Goal: Task Accomplishment & Management: Use online tool/utility

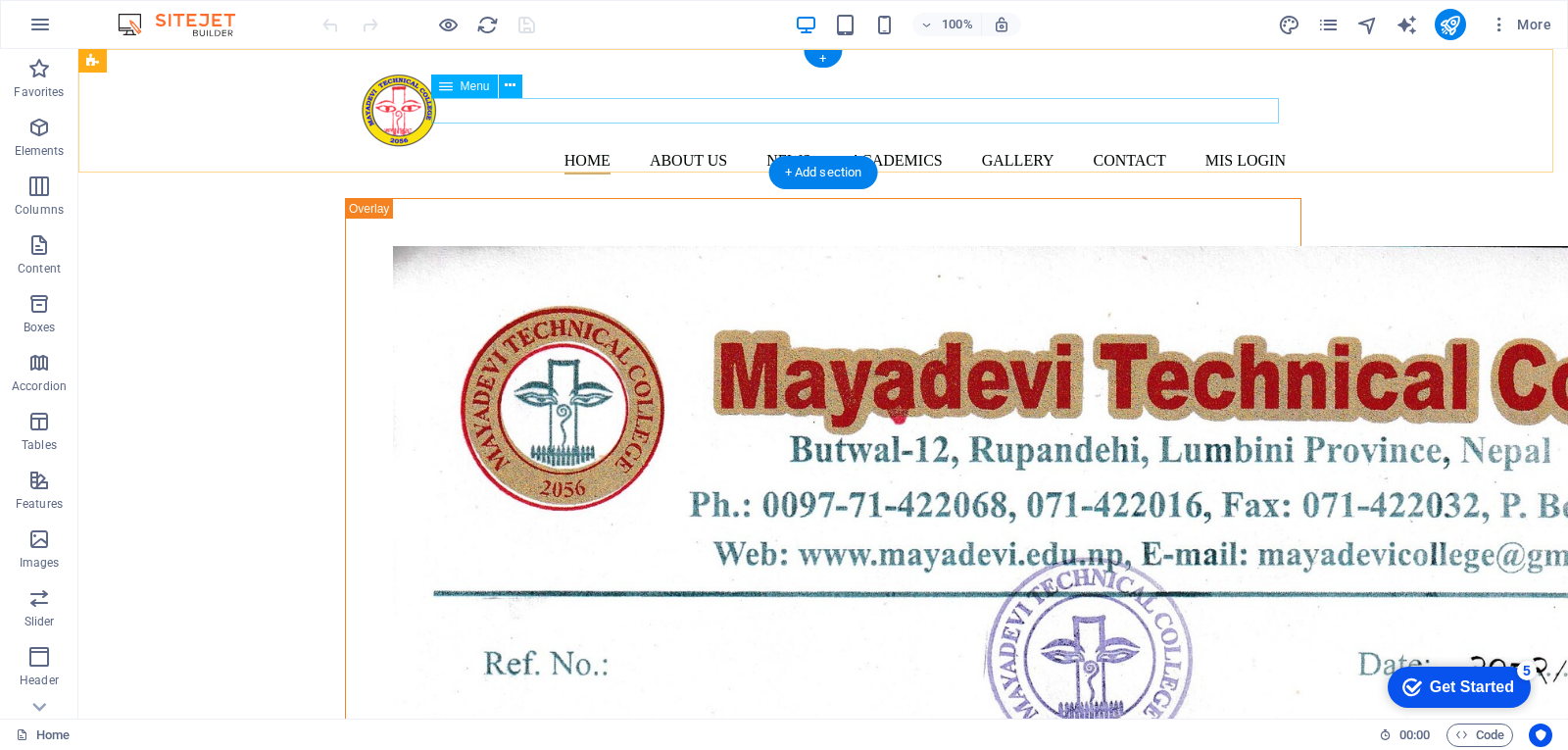
click at [786, 149] on nav "Home About us News Academics Diploma in Pharmacy Gallery Contact Mis Login" at bounding box center [823, 162] width 925 height 25
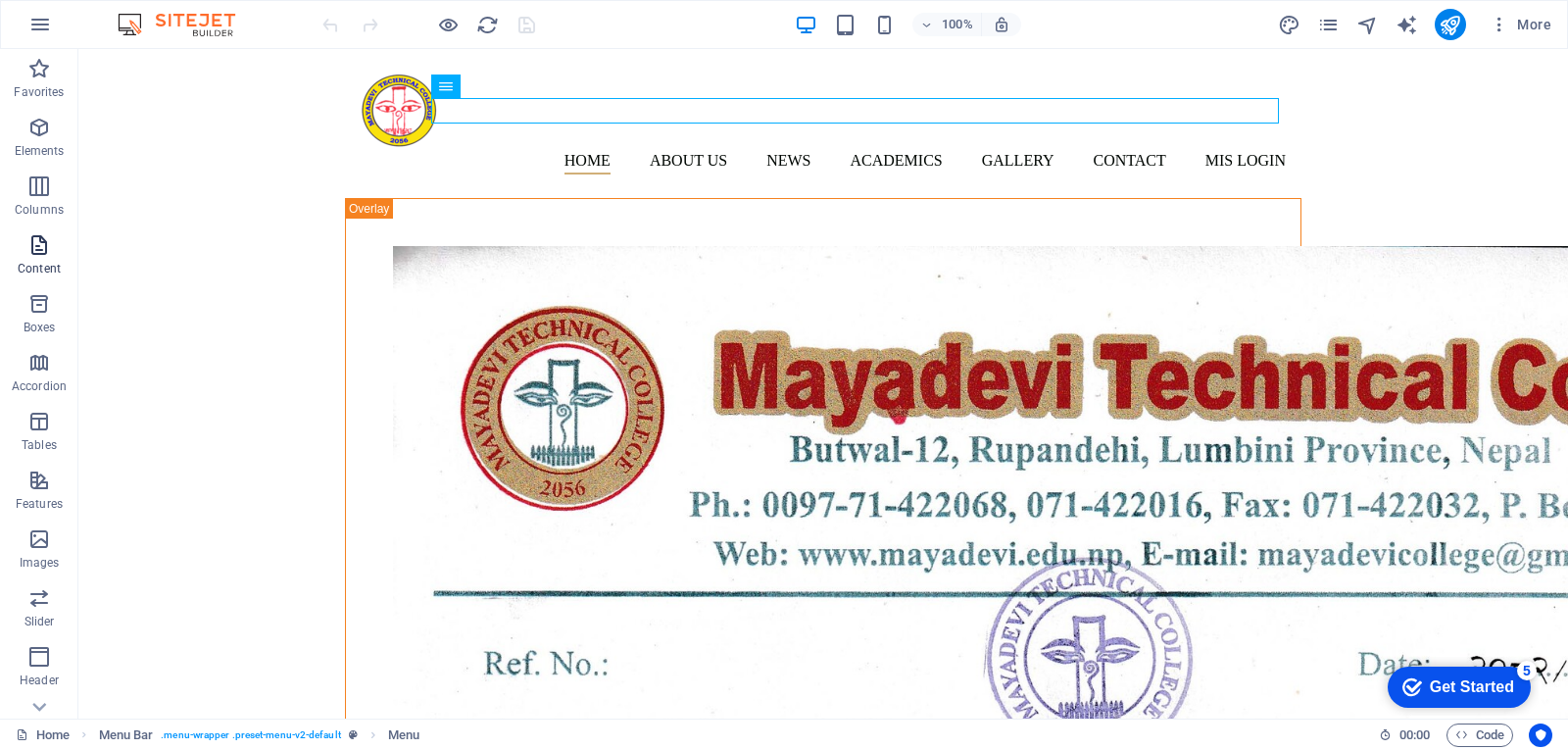
click at [49, 261] on p "Content" at bounding box center [39, 269] width 43 height 16
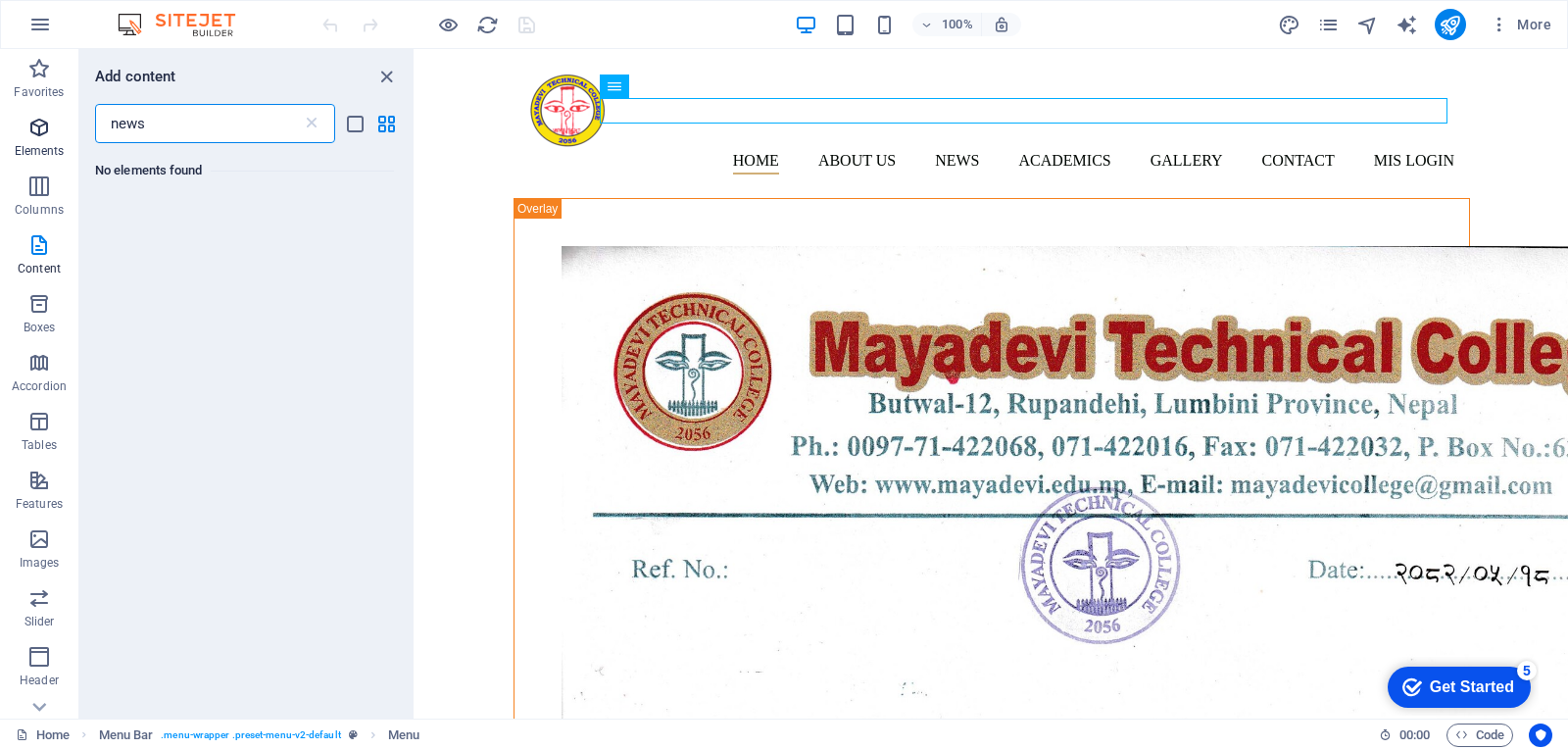
type input "news"
click at [53, 151] on p "Elements" at bounding box center [39, 151] width 50 height 16
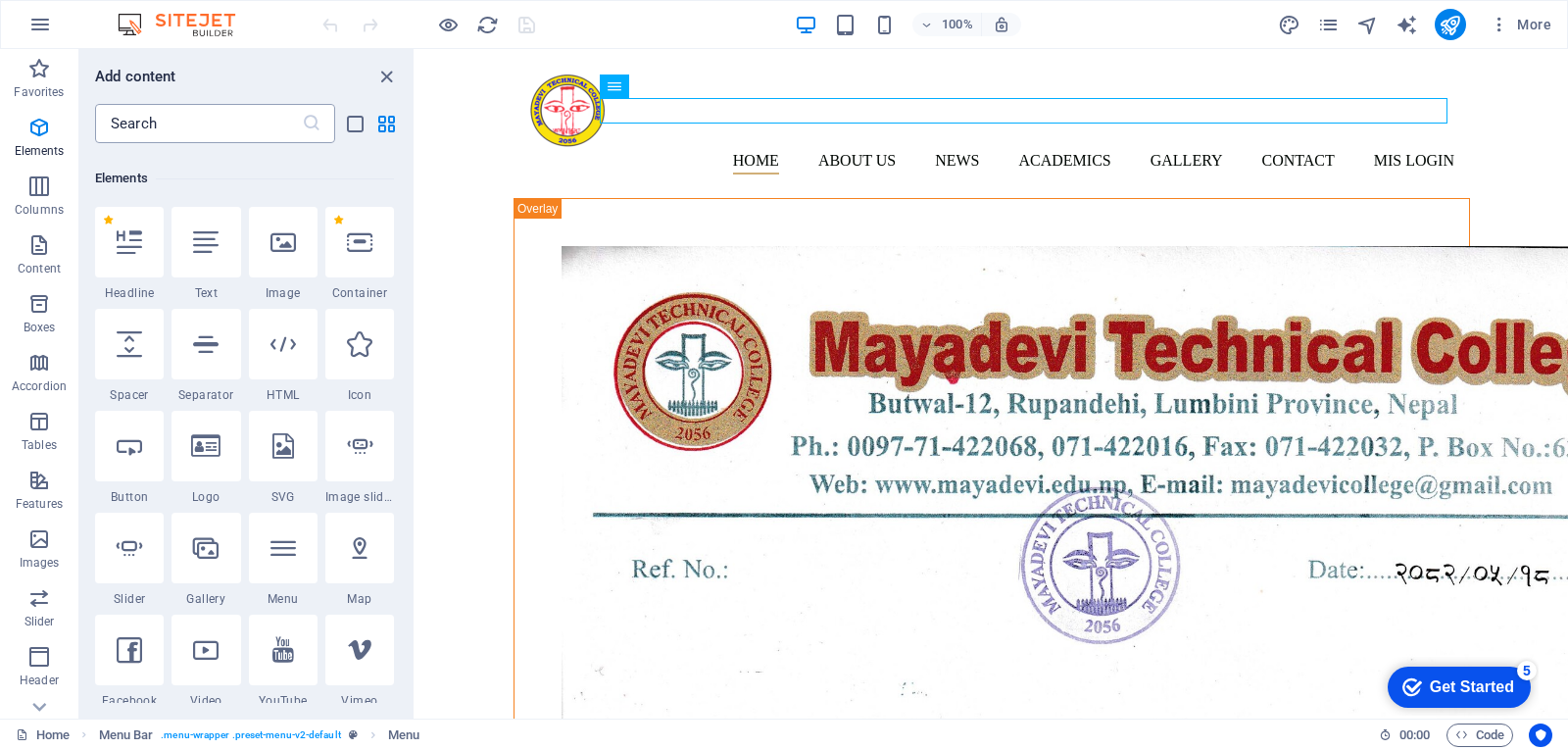
scroll to position [209, 0]
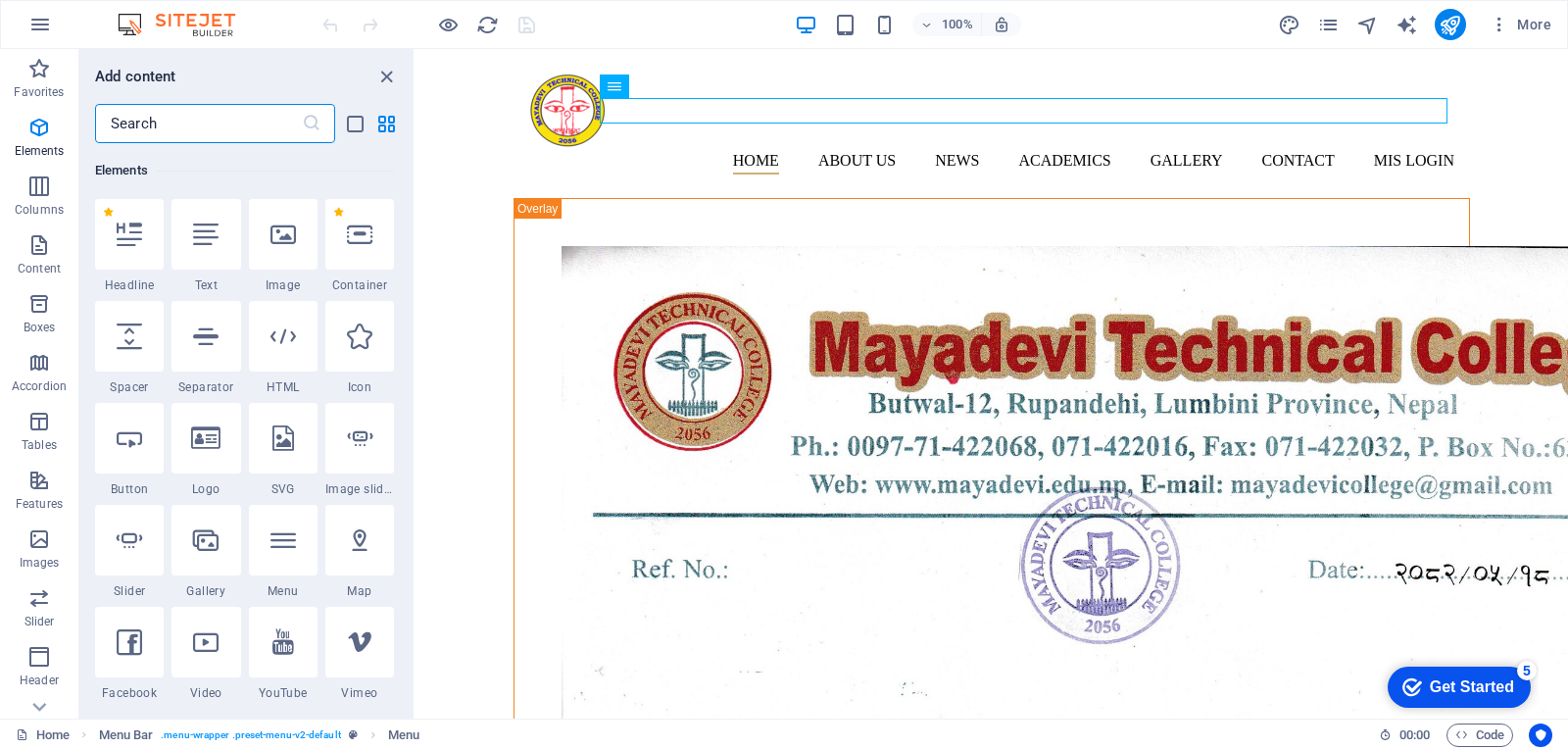
click at [222, 126] on input "text" at bounding box center [198, 124] width 207 height 39
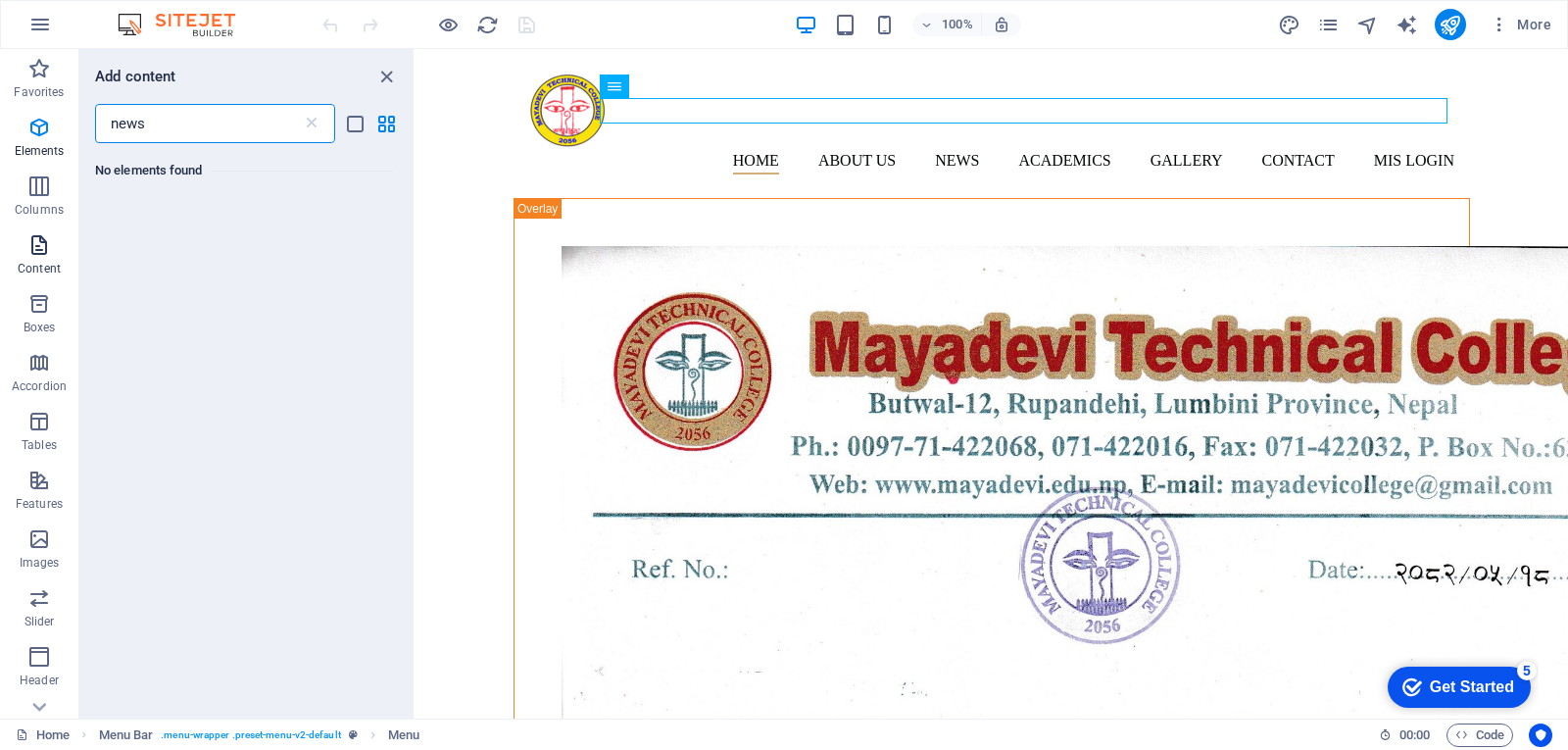
type input "news"
click at [50, 262] on p "Content" at bounding box center [39, 269] width 43 height 16
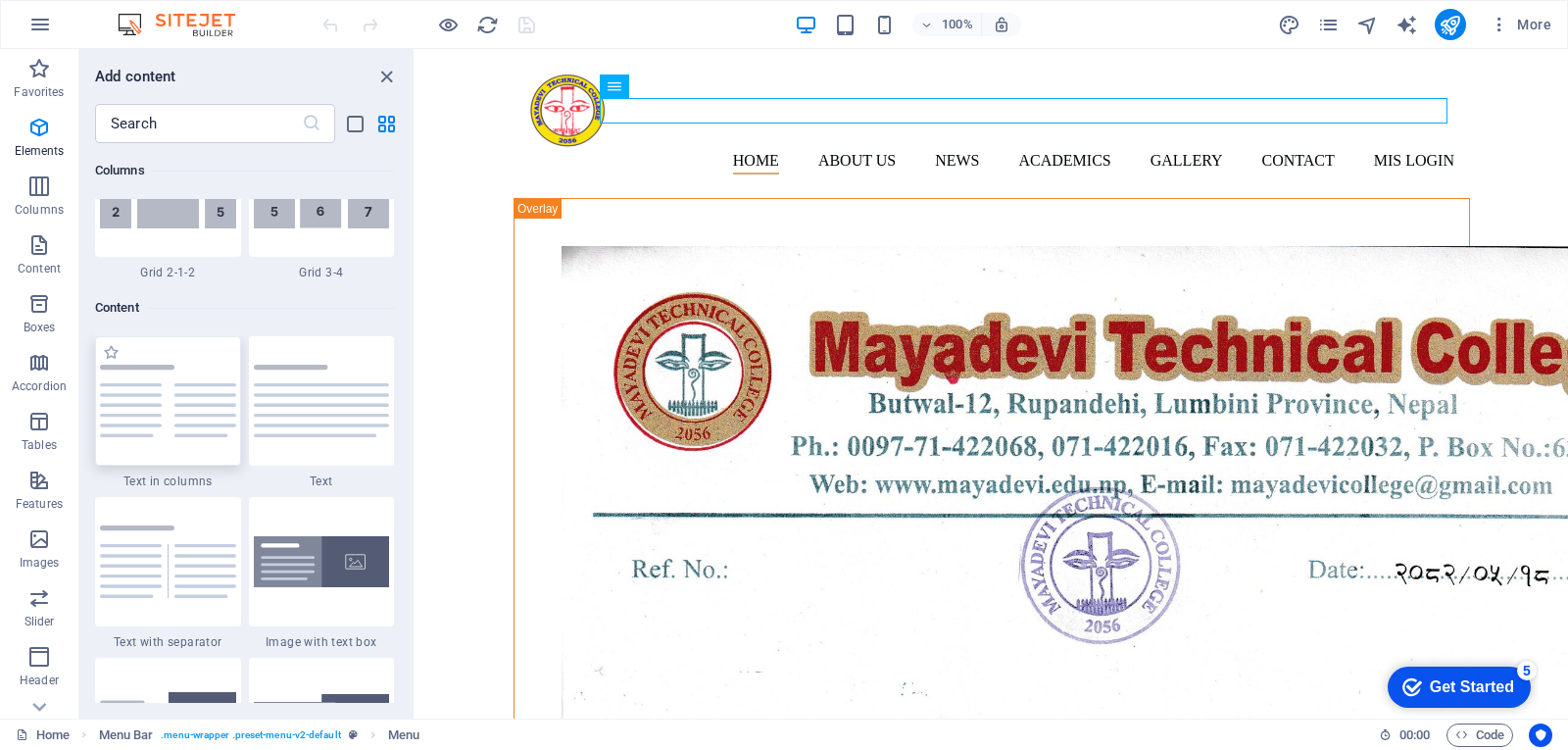
scroll to position [3430, 0]
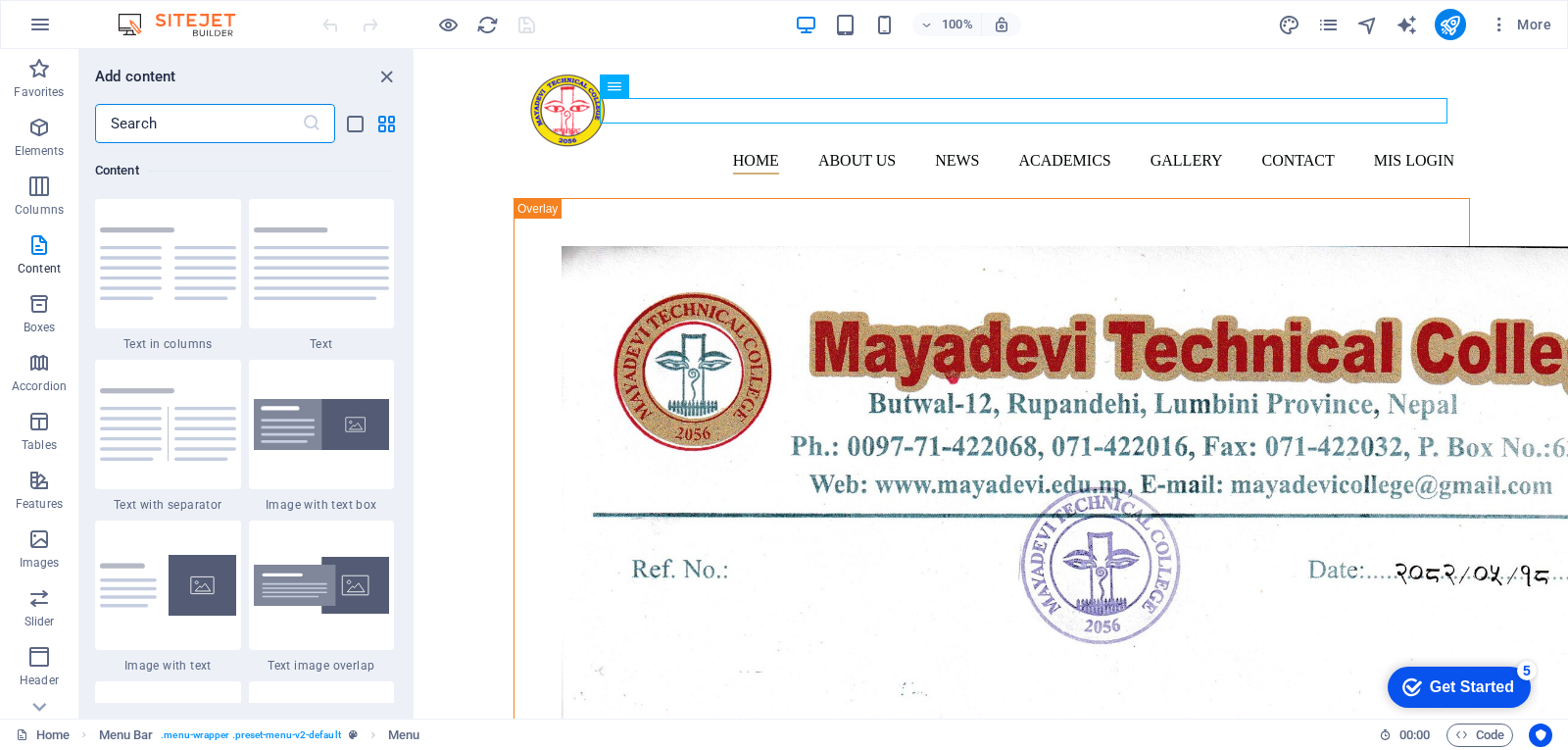
click at [225, 123] on input "text" at bounding box center [198, 124] width 207 height 39
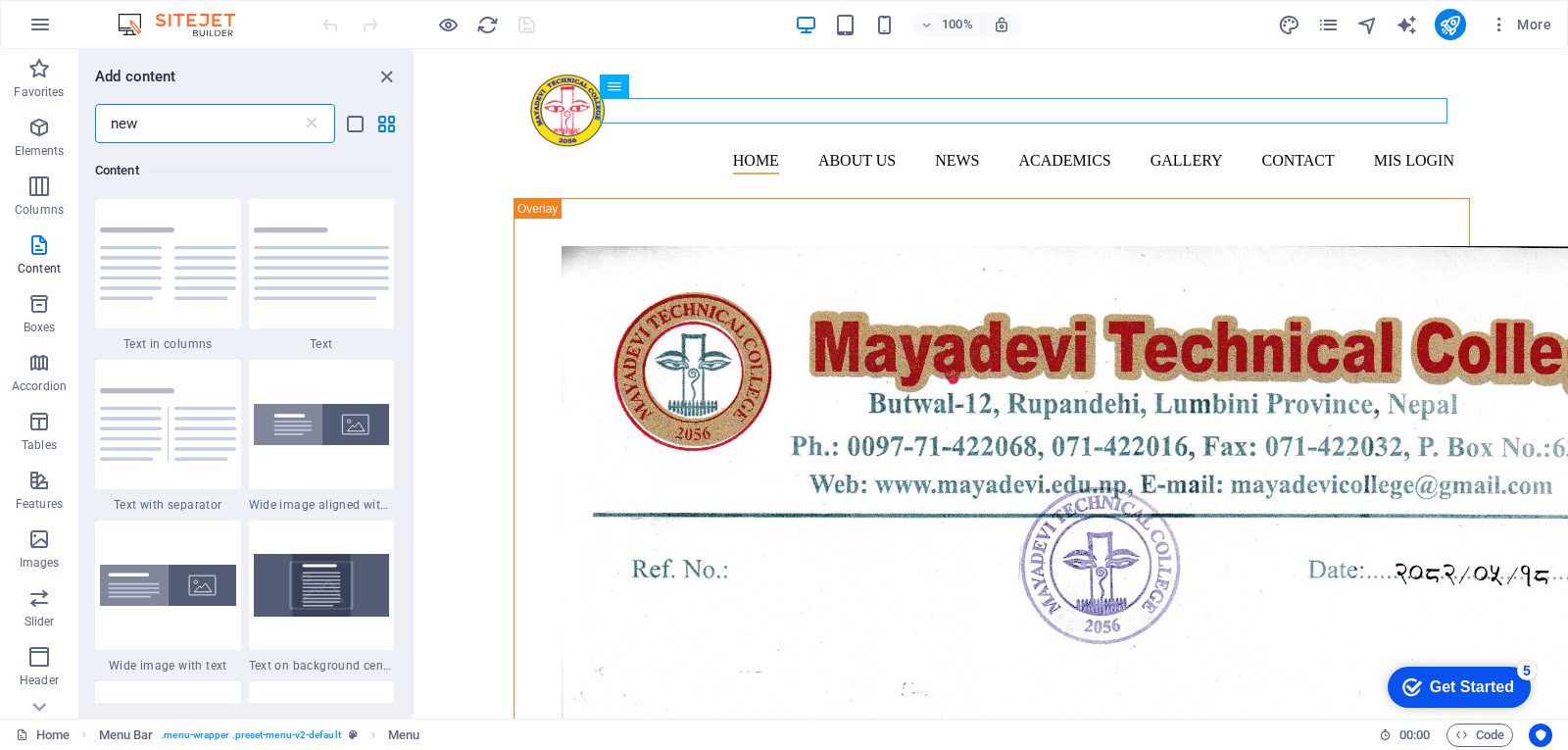
scroll to position [0, 0]
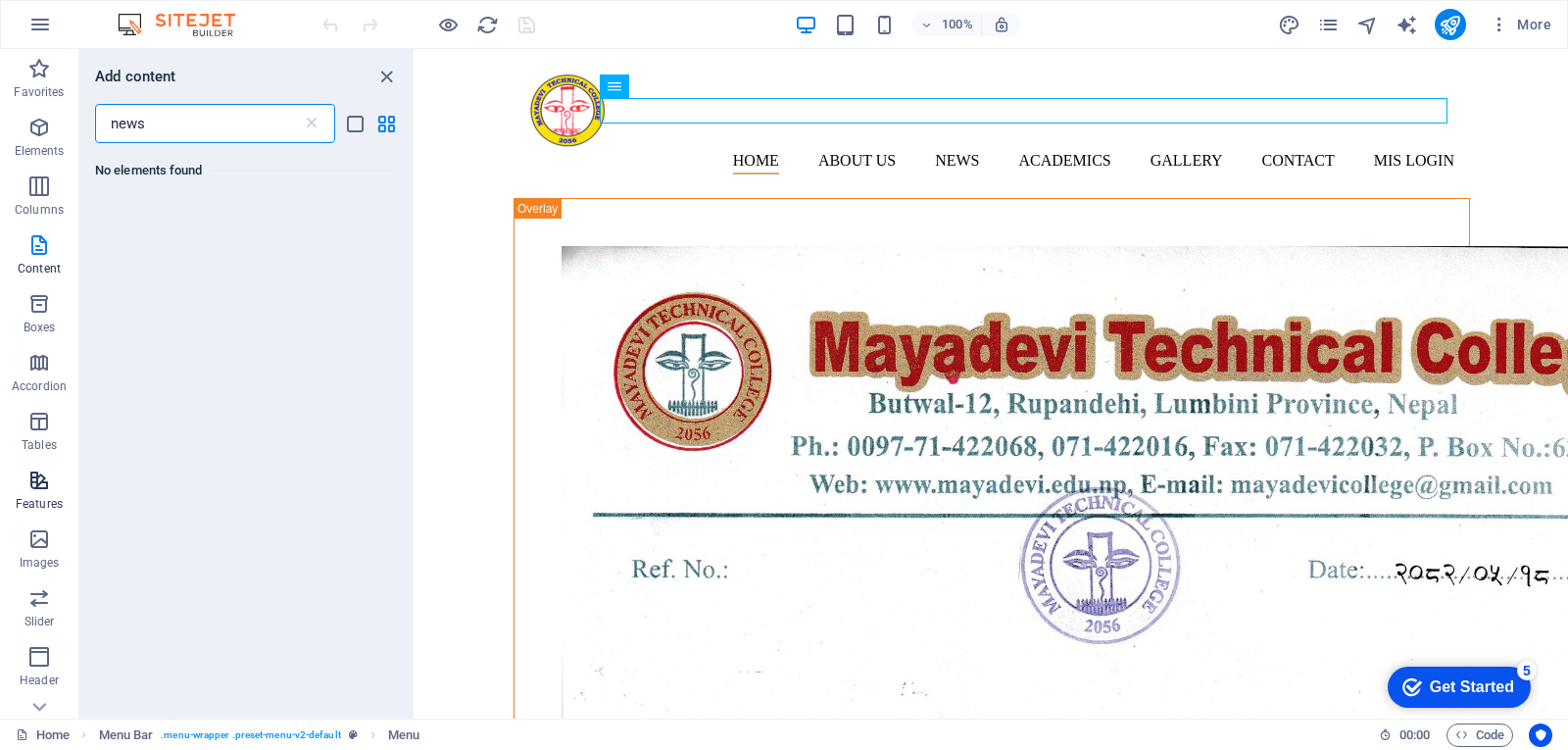
type input "news"
click at [53, 491] on span "Features" at bounding box center [39, 492] width 78 height 47
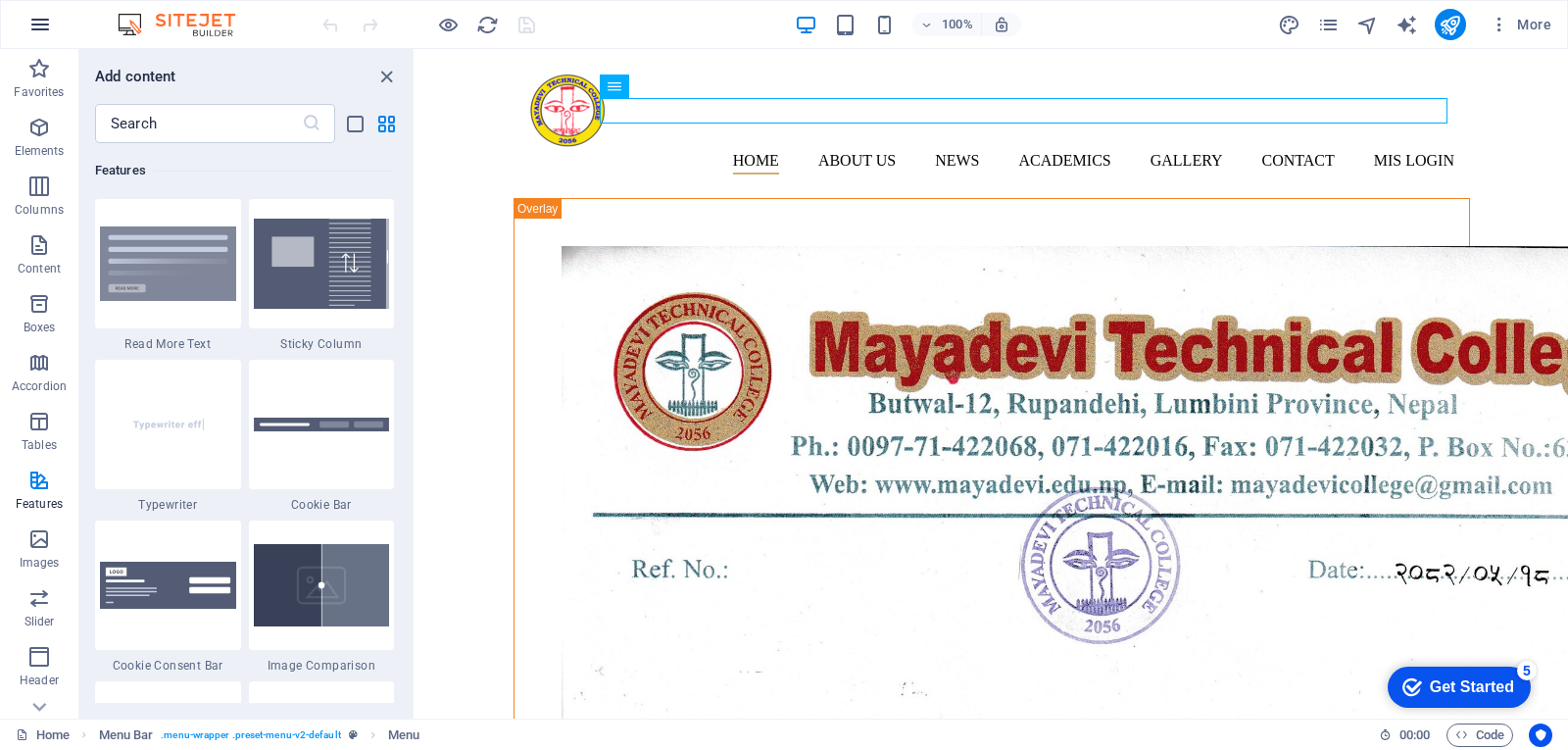
click at [38, 23] on icon "button" at bounding box center [40, 25] width 24 height 24
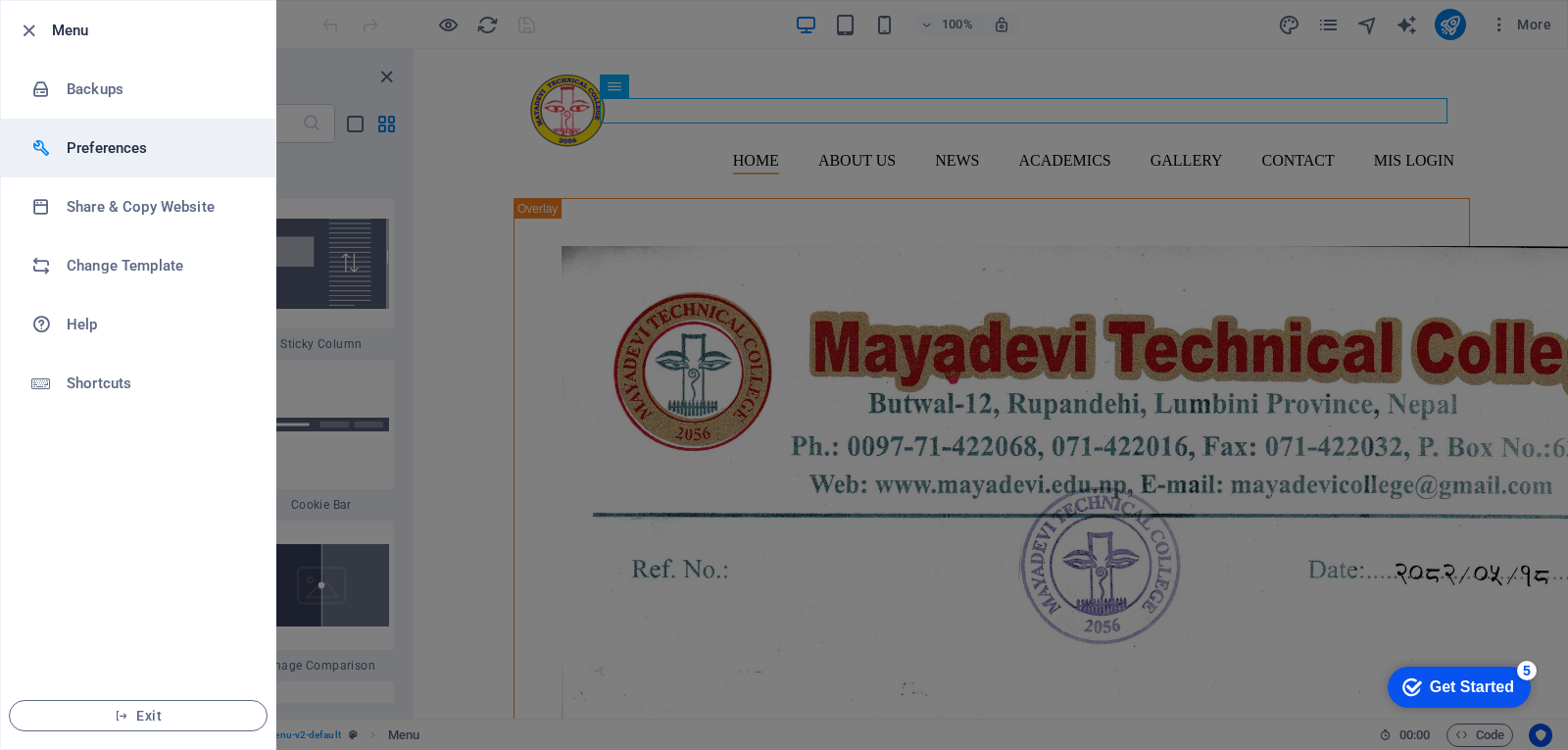
click at [156, 142] on h6 "Preferences" at bounding box center [157, 148] width 181 height 24
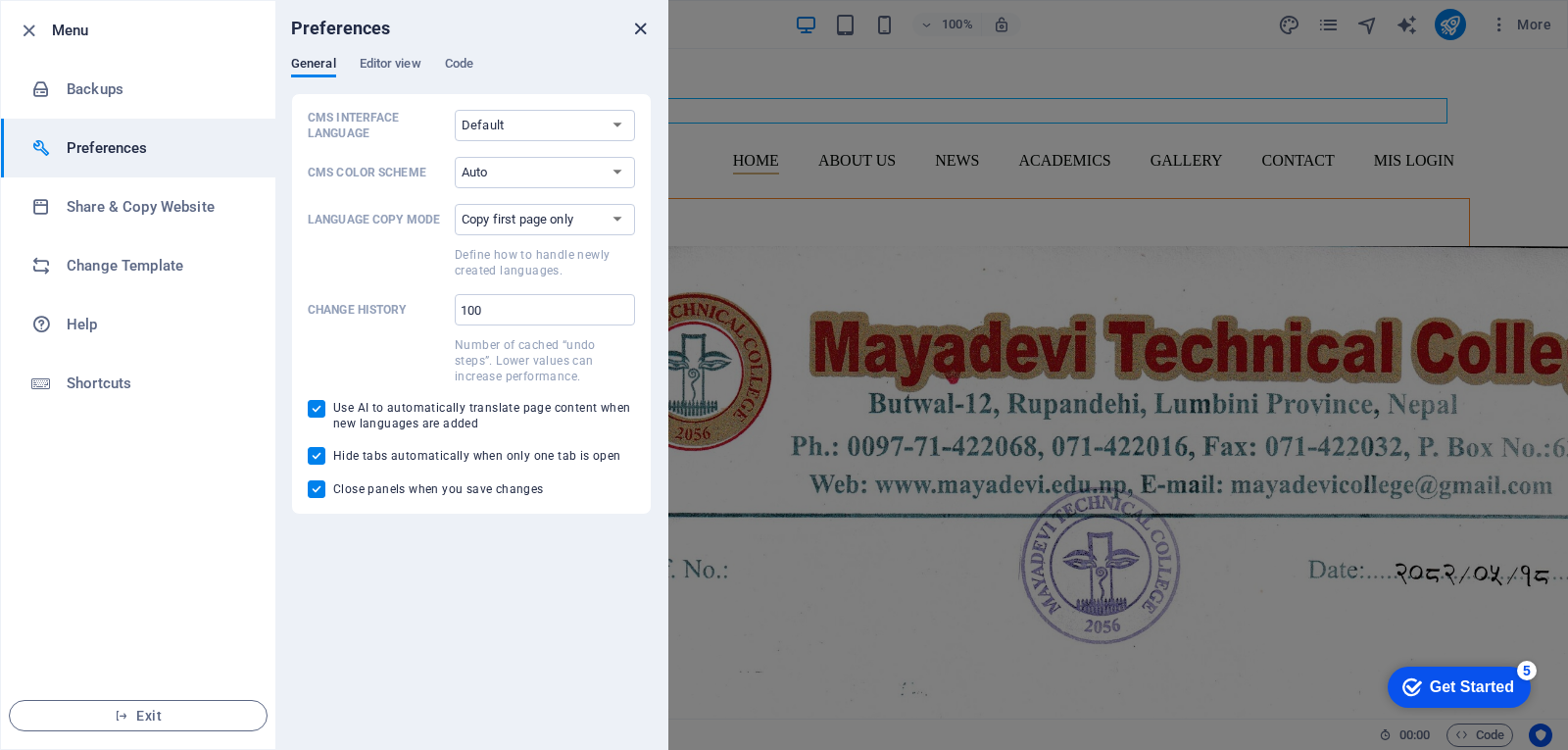
click at [639, 37] on icon "close" at bounding box center [640, 28] width 23 height 23
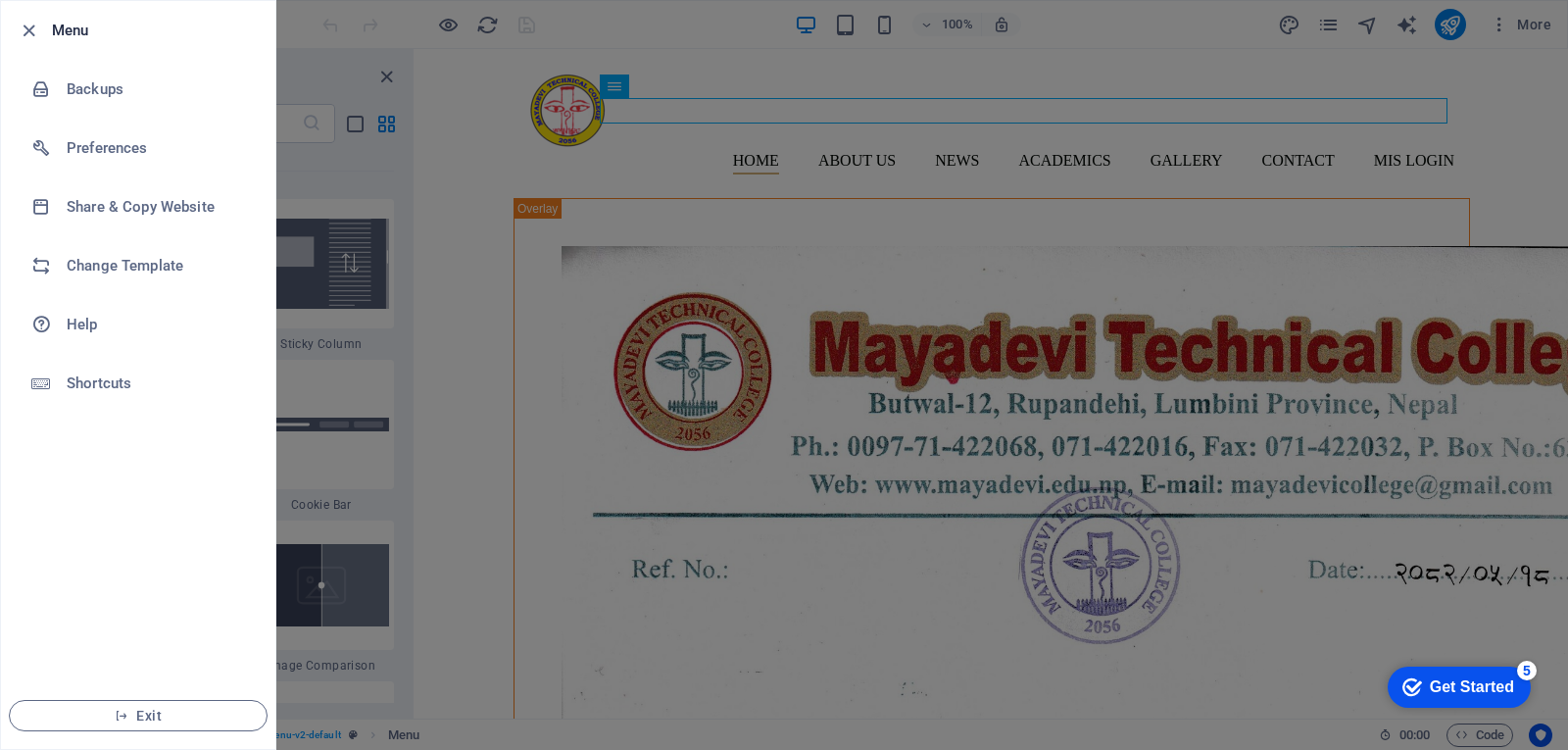
click at [492, 493] on div at bounding box center [784, 375] width 1568 height 750
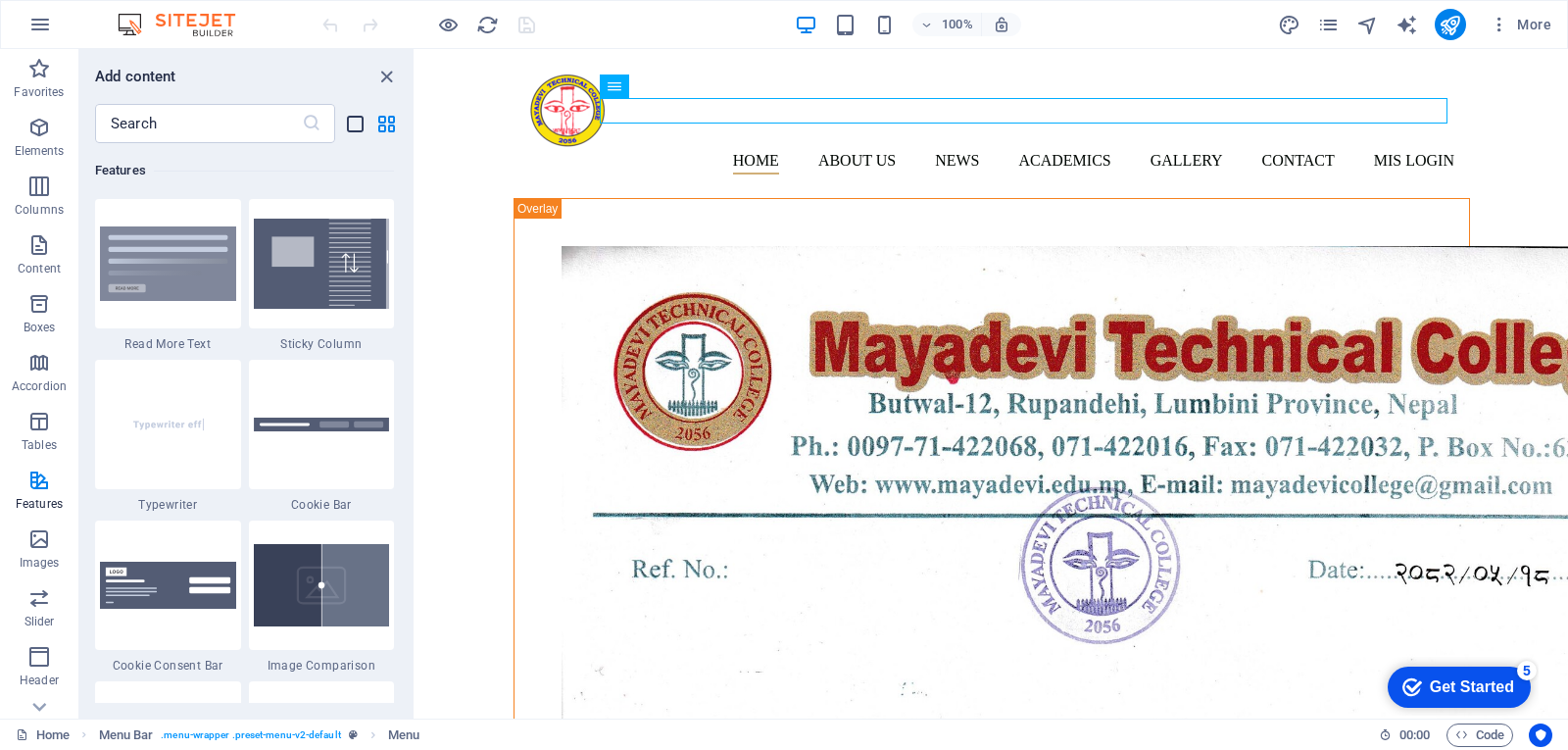
click at [354, 124] on icon "list-view" at bounding box center [355, 124] width 23 height 23
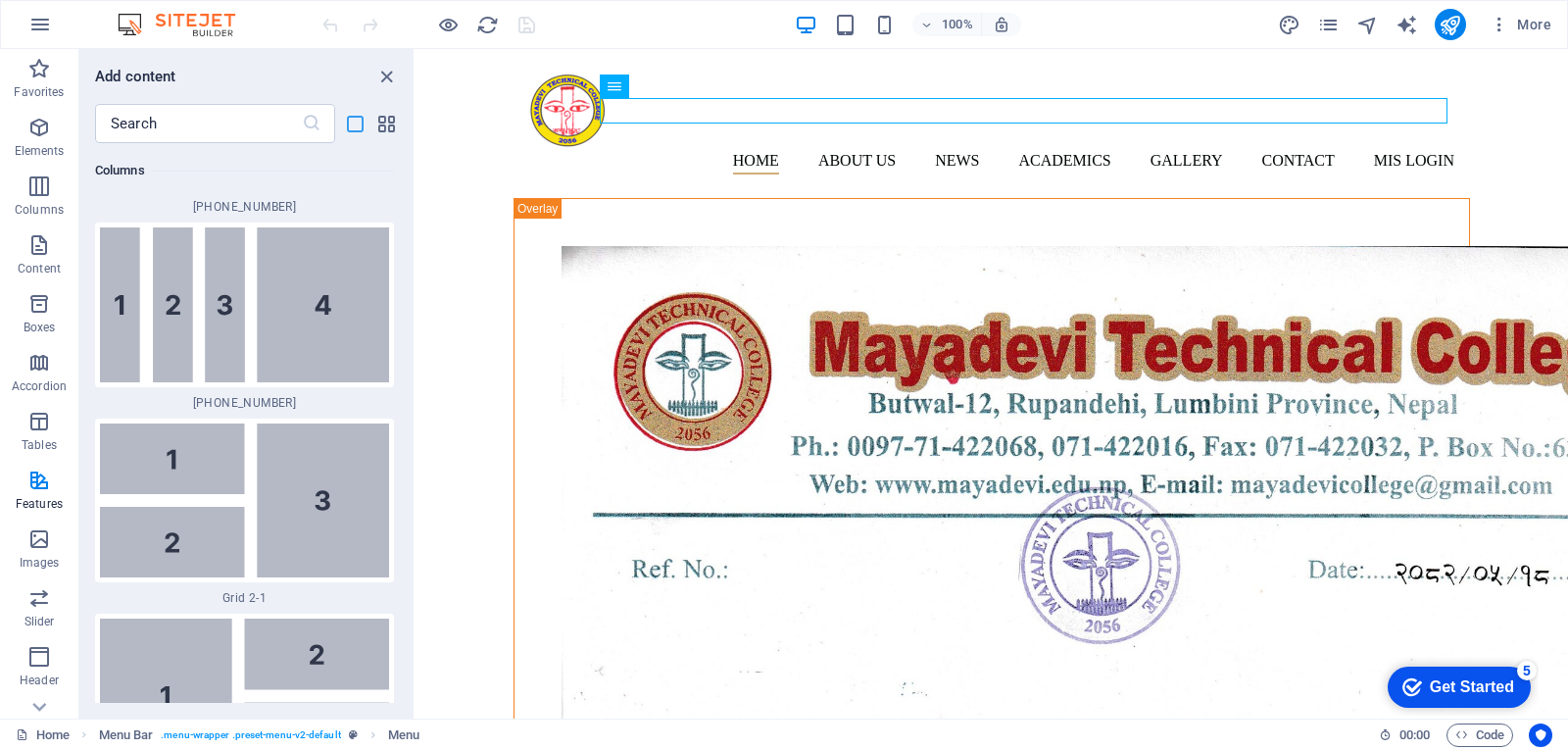
scroll to position [18771, 0]
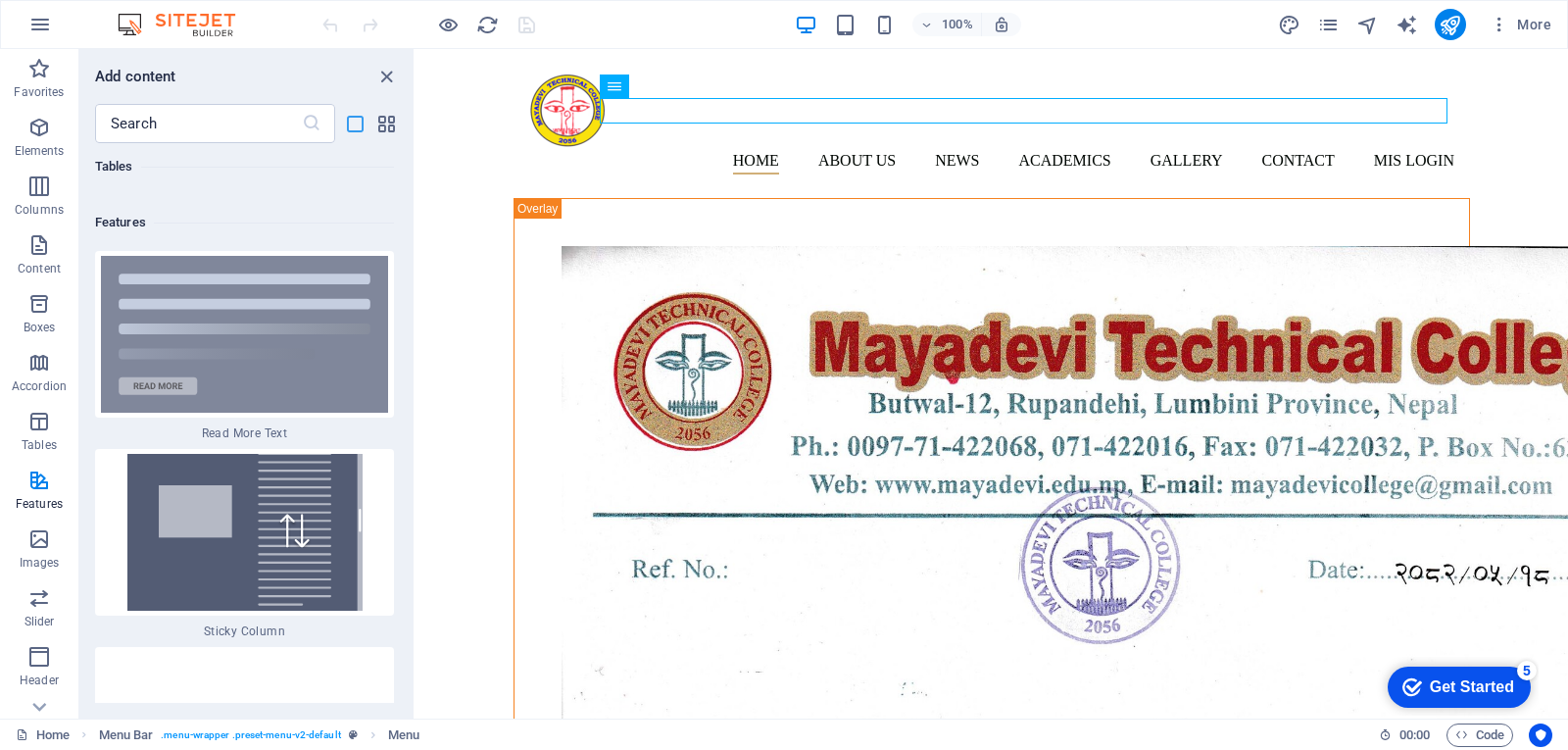
click at [355, 124] on icon "list-view" at bounding box center [355, 124] width 23 height 23
click at [384, 123] on icon "grid-view" at bounding box center [386, 124] width 23 height 23
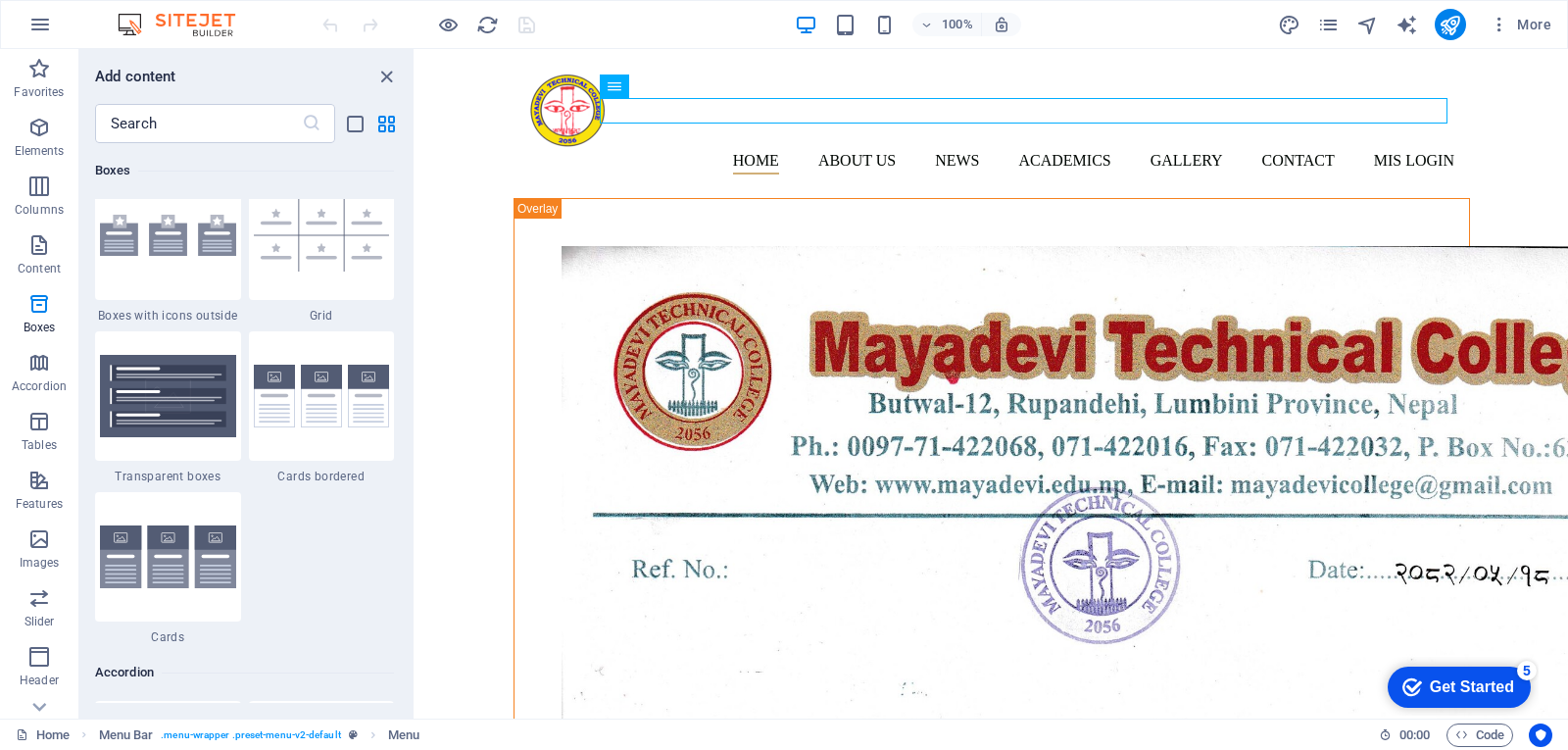
scroll to position [5485, 0]
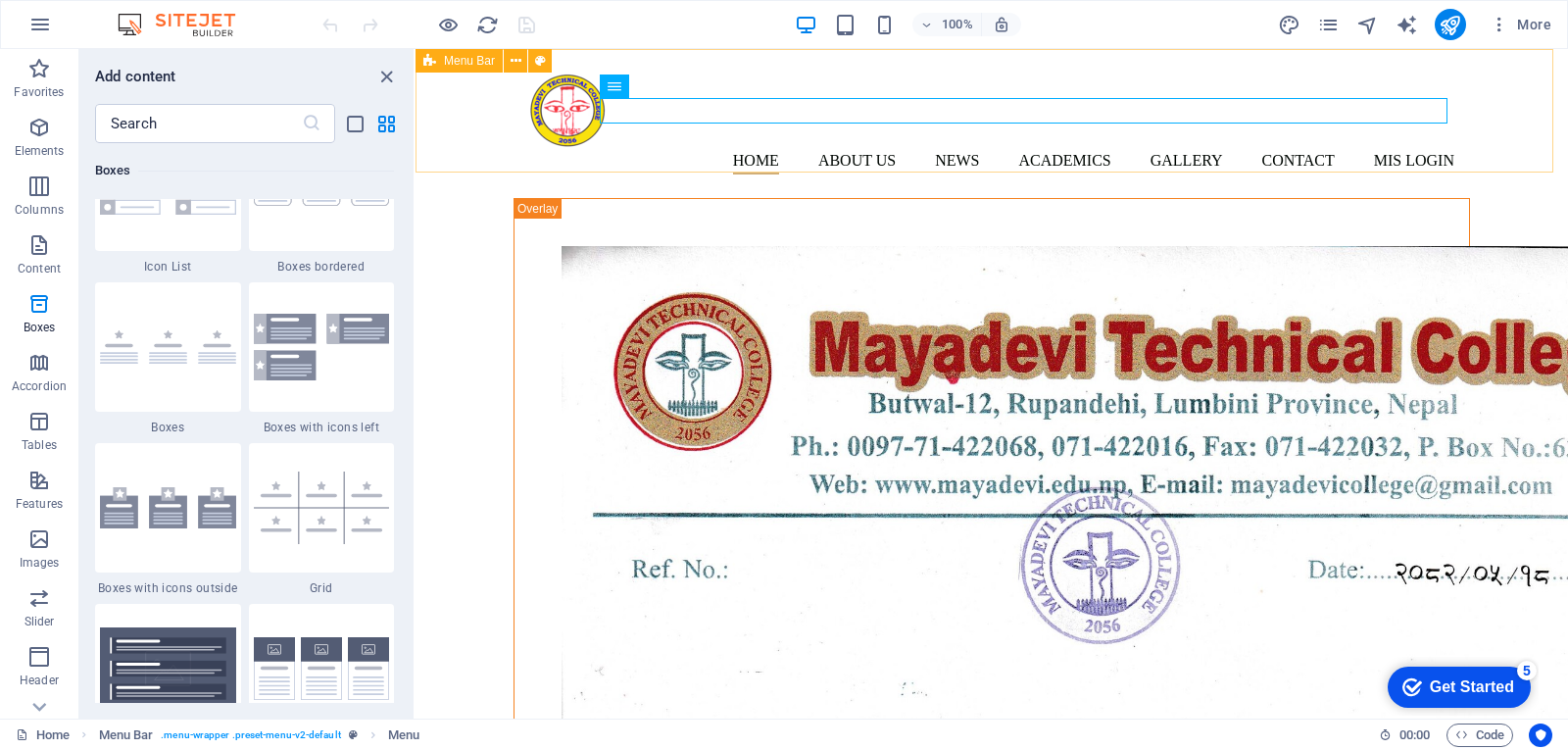
click at [456, 65] on span "Menu Bar" at bounding box center [469, 61] width 51 height 12
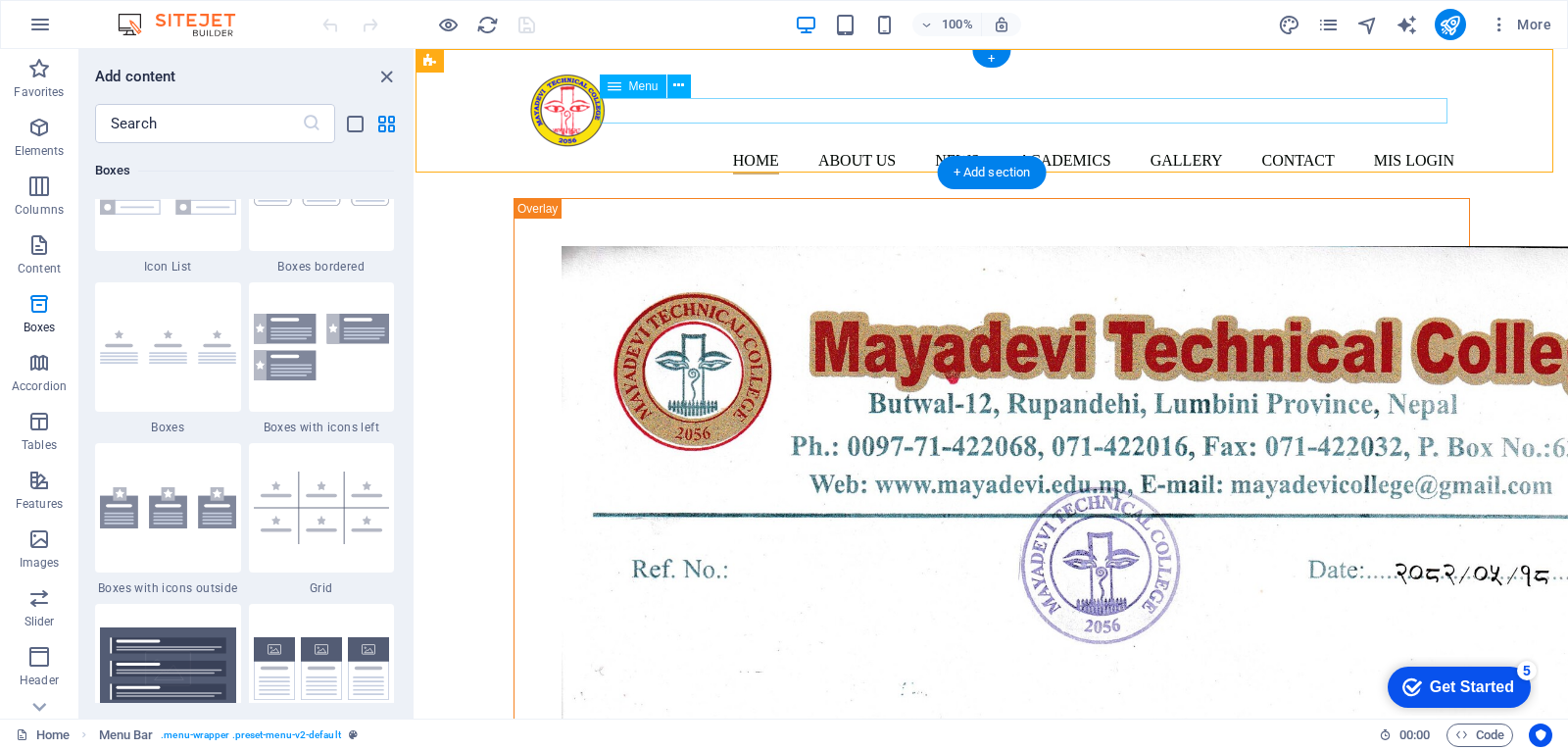
click at [953, 149] on nav "Home About us News Academics Diploma in Pharmacy Gallery Contact Mis Login" at bounding box center [992, 162] width 925 height 25
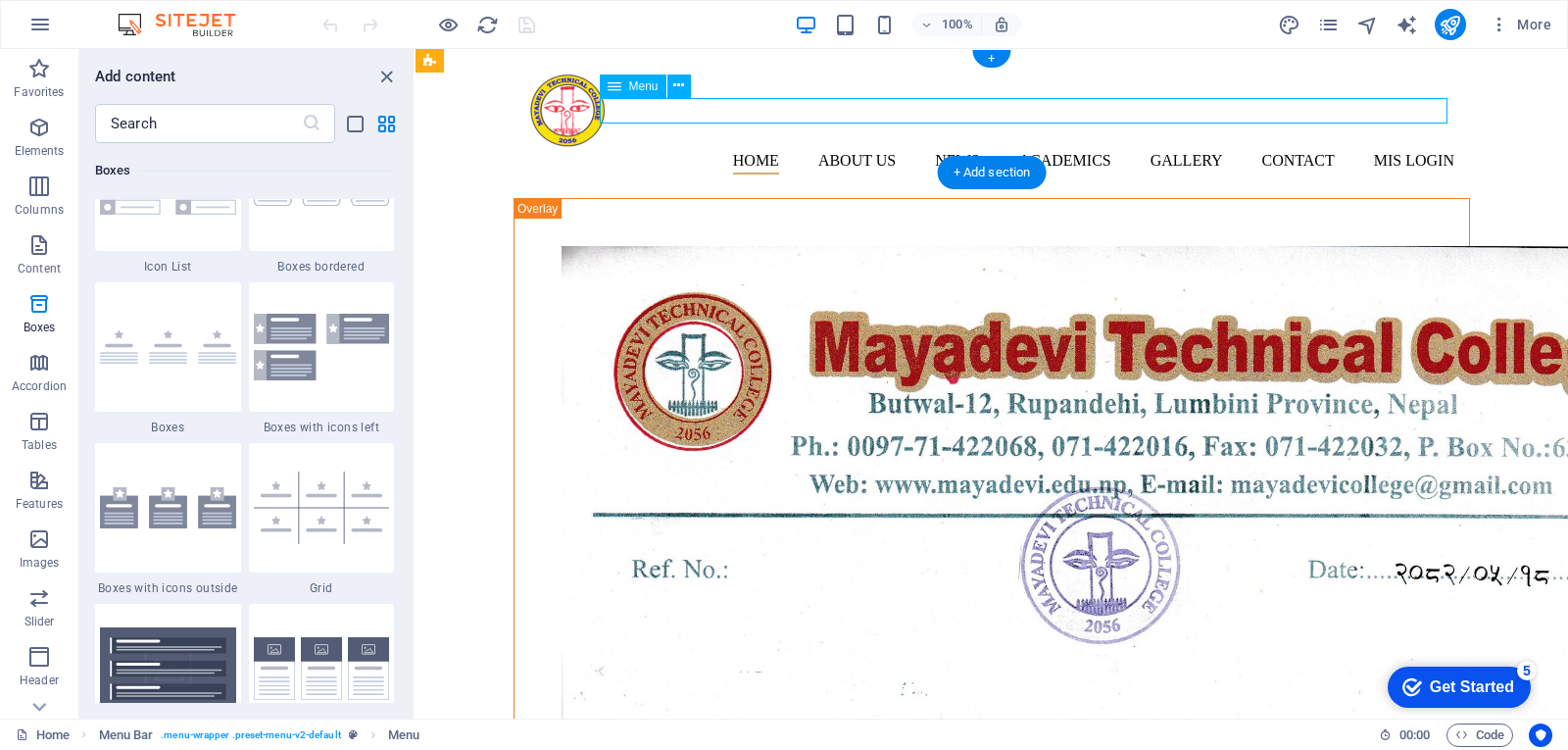
click at [953, 149] on nav "Home About us News Academics Diploma in Pharmacy Gallery Contact Mis Login" at bounding box center [992, 162] width 925 height 25
select select
select select "2"
select select
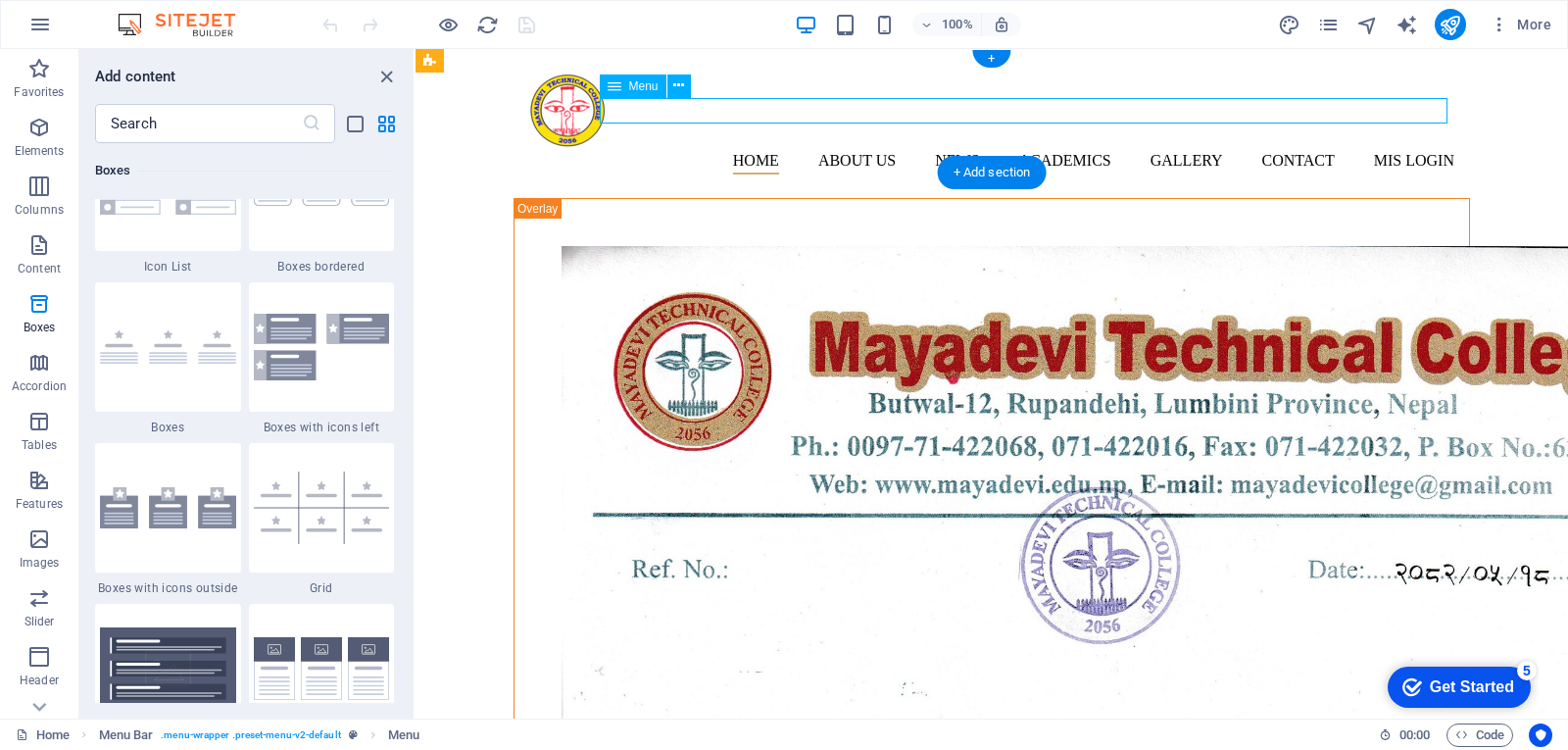
select select "3"
select select
select select "1"
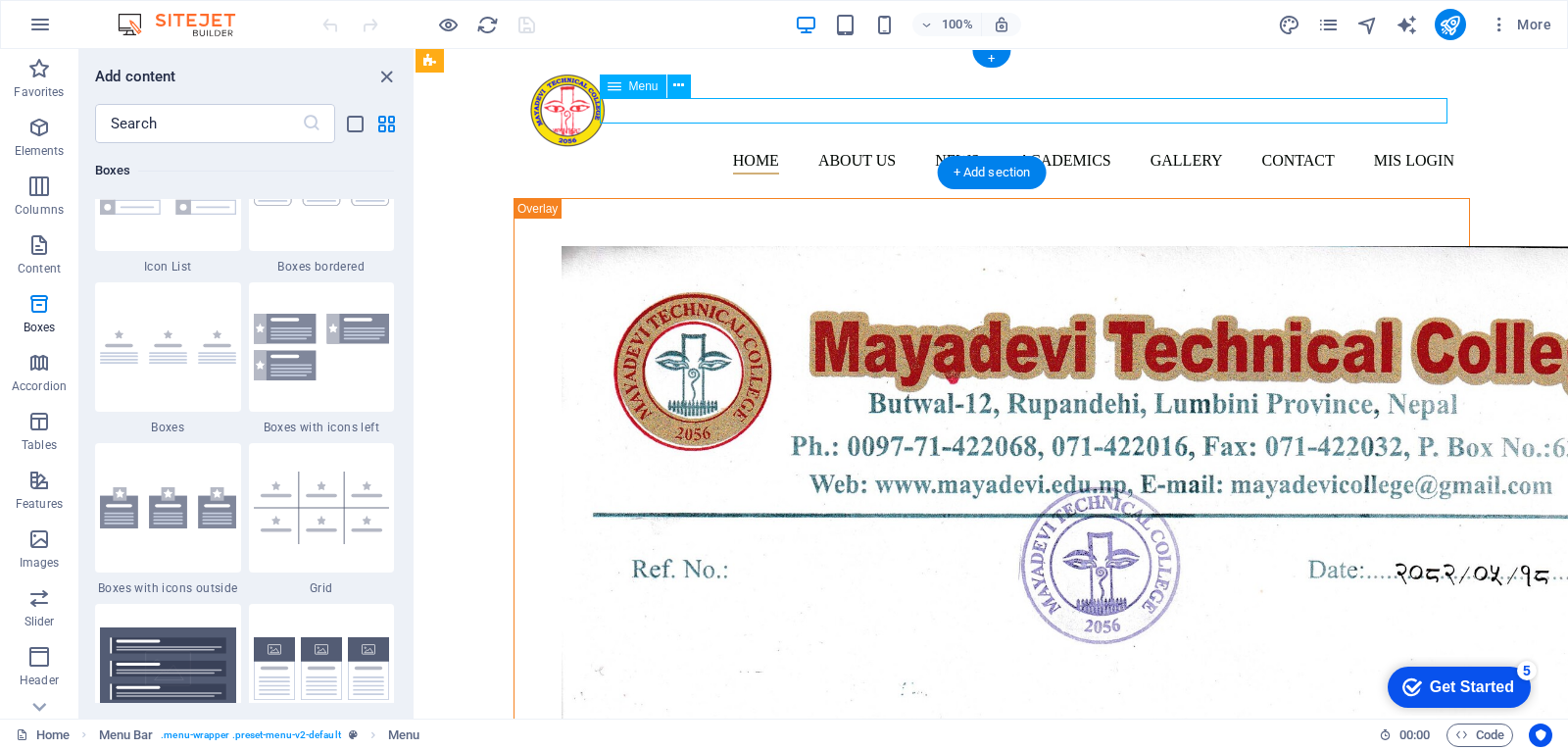
select select
select select "4"
select select
select select "5"
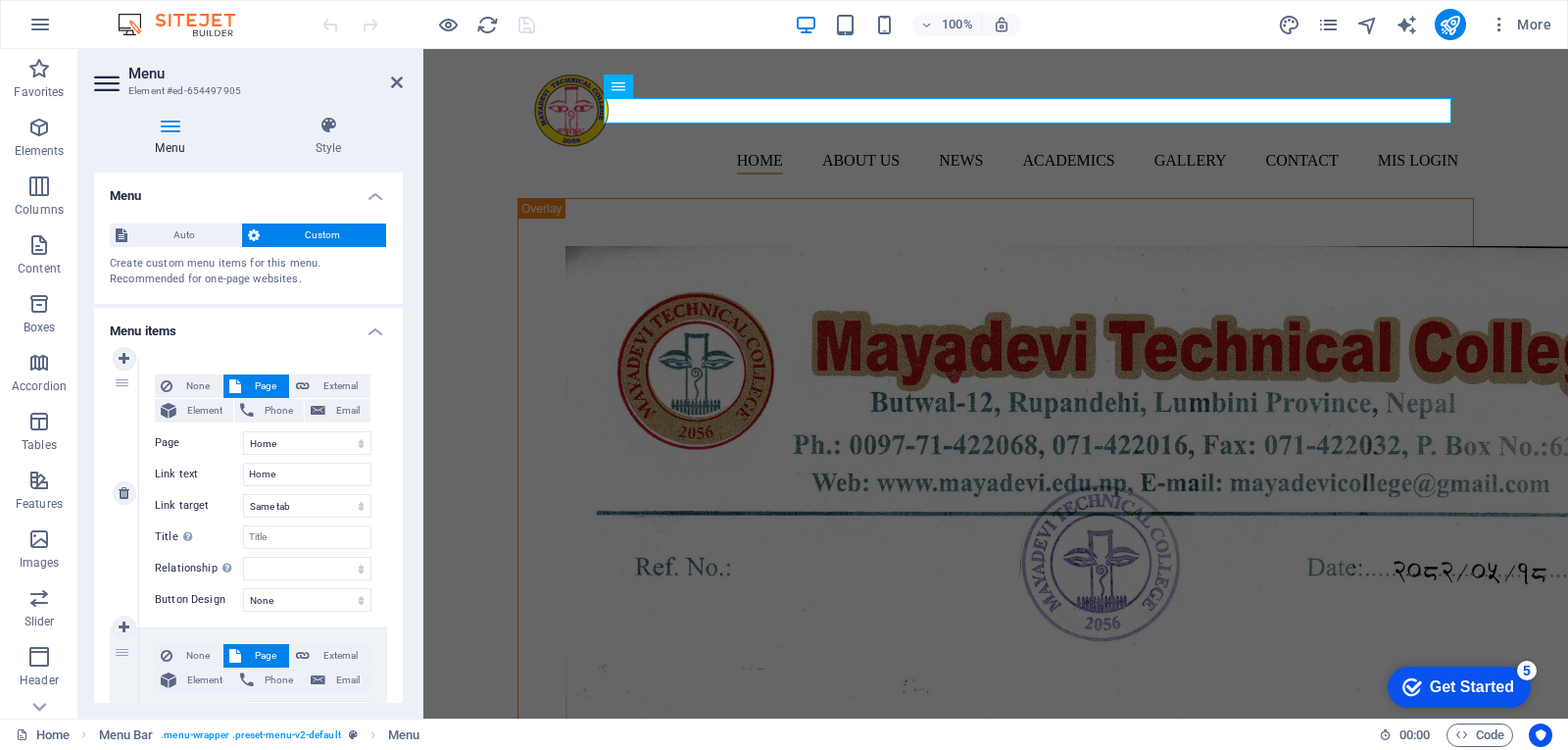
click at [267, 384] on span "Page" at bounding box center [265, 386] width 36 height 24
click at [329, 139] on h4 "Style" at bounding box center [328, 136] width 149 height 41
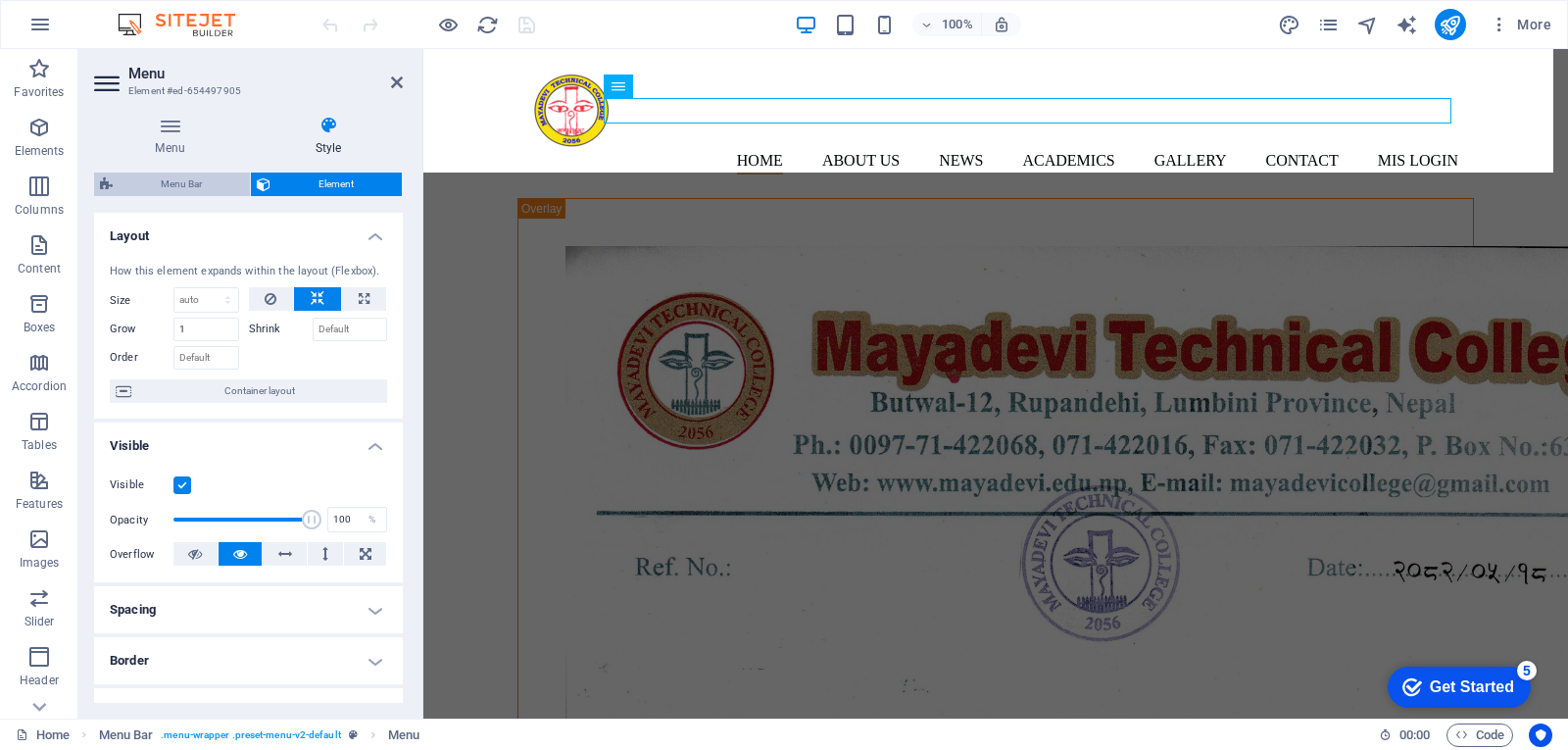
click at [195, 186] on span "Menu Bar" at bounding box center [181, 184] width 125 height 24
select select "rem"
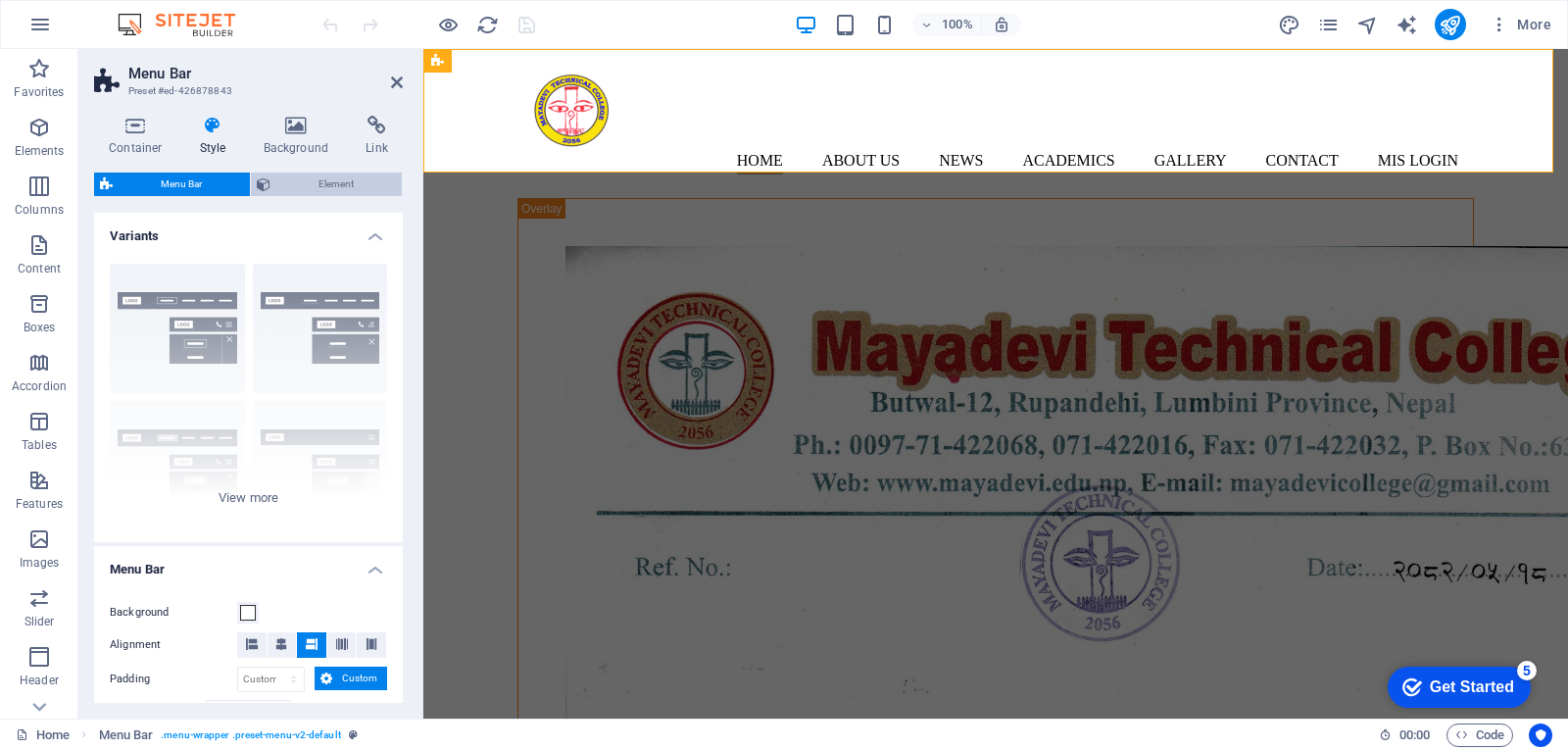
click at [332, 183] on span "Element" at bounding box center [336, 184] width 120 height 24
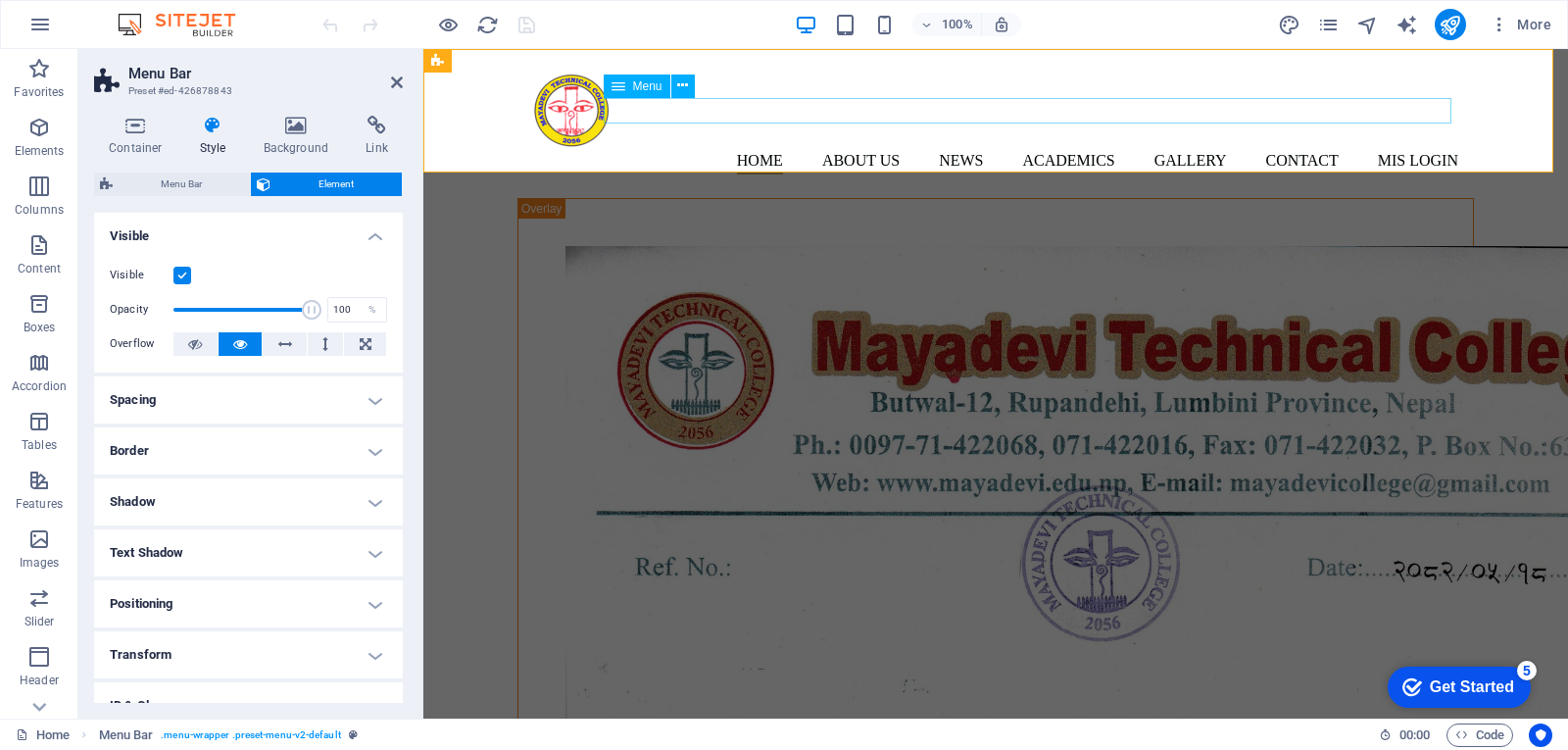
click at [769, 149] on nav "Home About us News Academics Diploma in Pharmacy Gallery Contact Mis Login" at bounding box center [996, 162] width 925 height 25
click at [618, 91] on icon at bounding box center [618, 86] width 14 height 24
click at [685, 89] on icon at bounding box center [682, 85] width 11 height 21
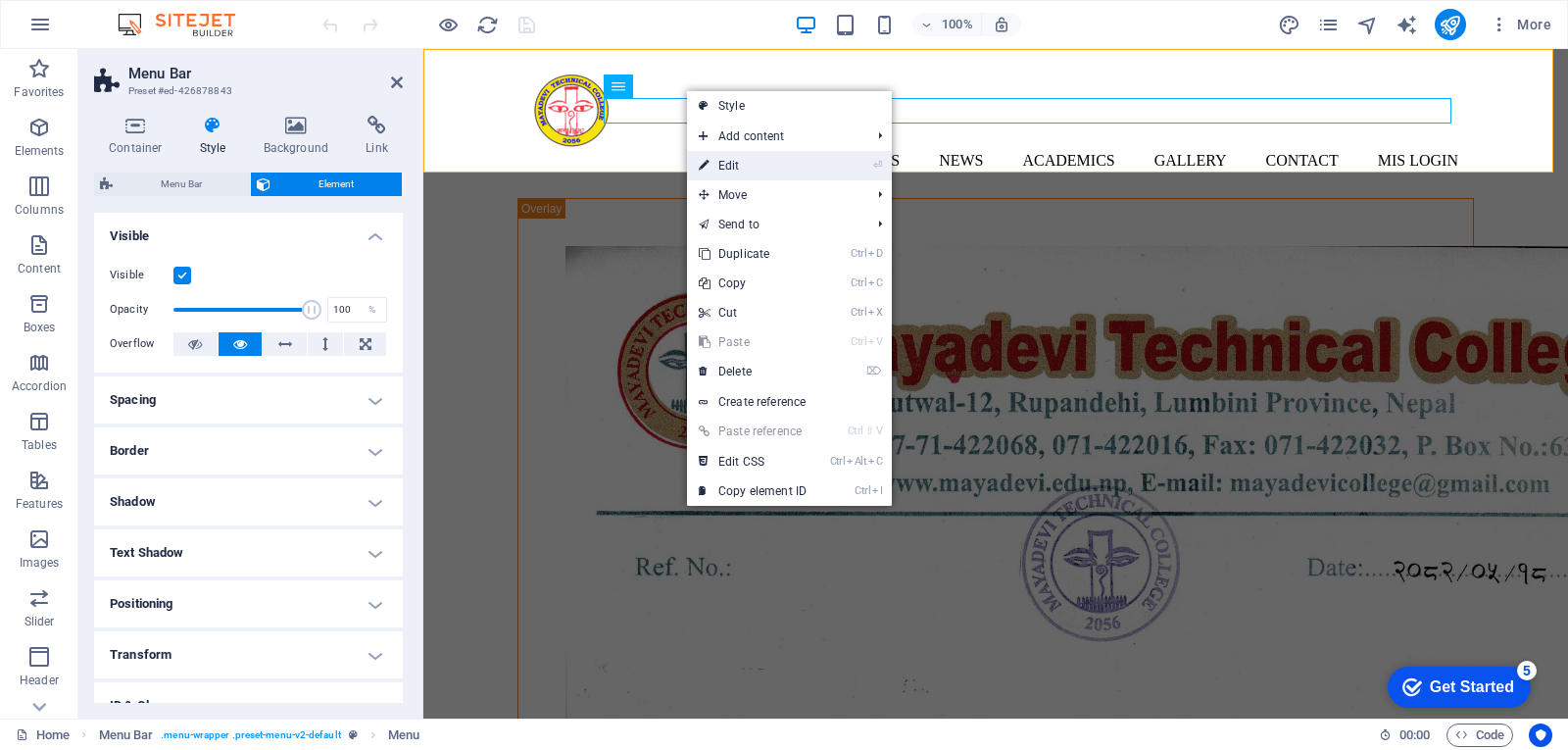
click at [762, 162] on link "⏎ Edit" at bounding box center [753, 166] width 131 height 29
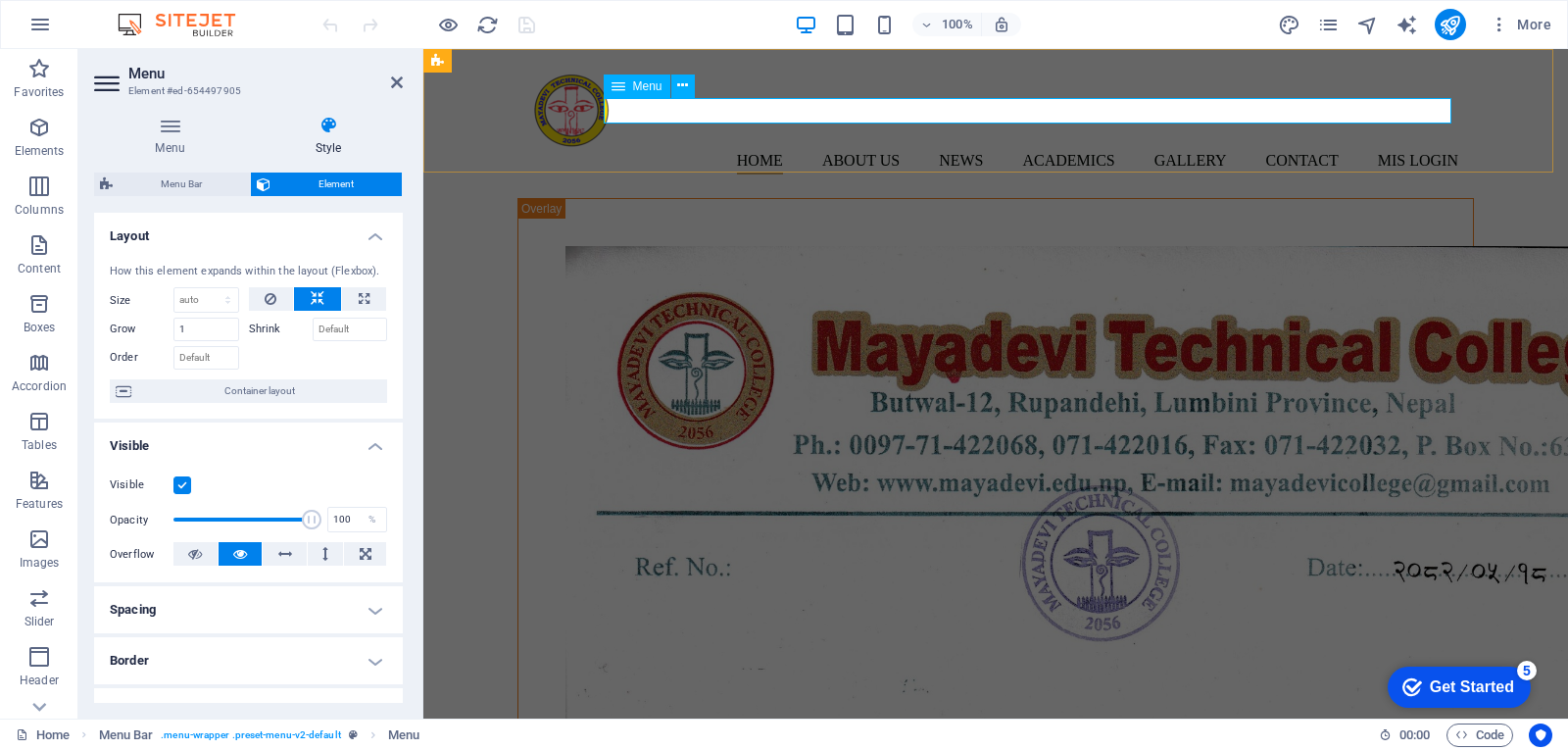
click at [956, 149] on nav "Home About us News Academics Diploma in Pharmacy Gallery Contact Mis Login" at bounding box center [996, 162] width 925 height 25
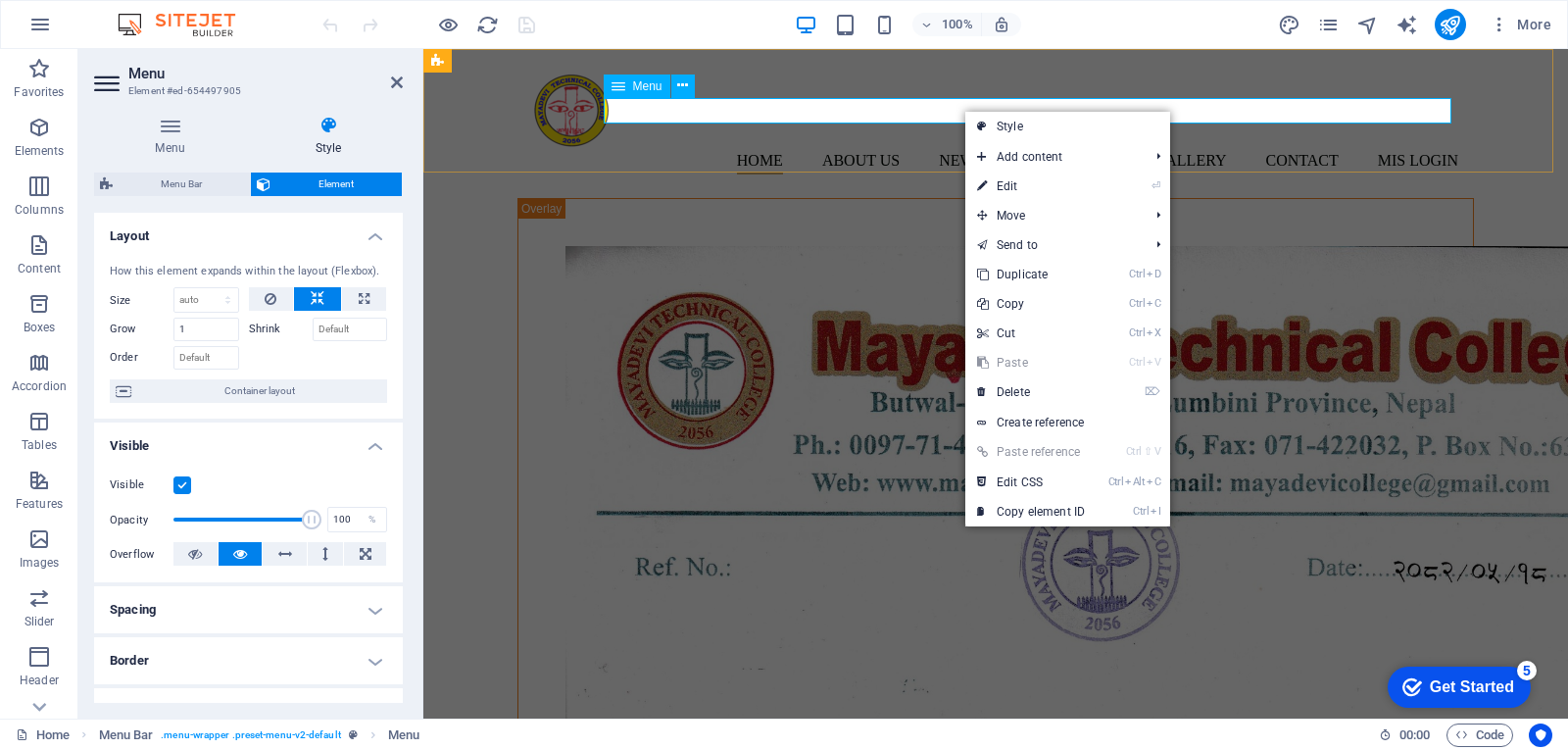
click at [948, 149] on nav "Home About us News Academics Diploma in Pharmacy Gallery Contact Mis Login" at bounding box center [996, 162] width 925 height 25
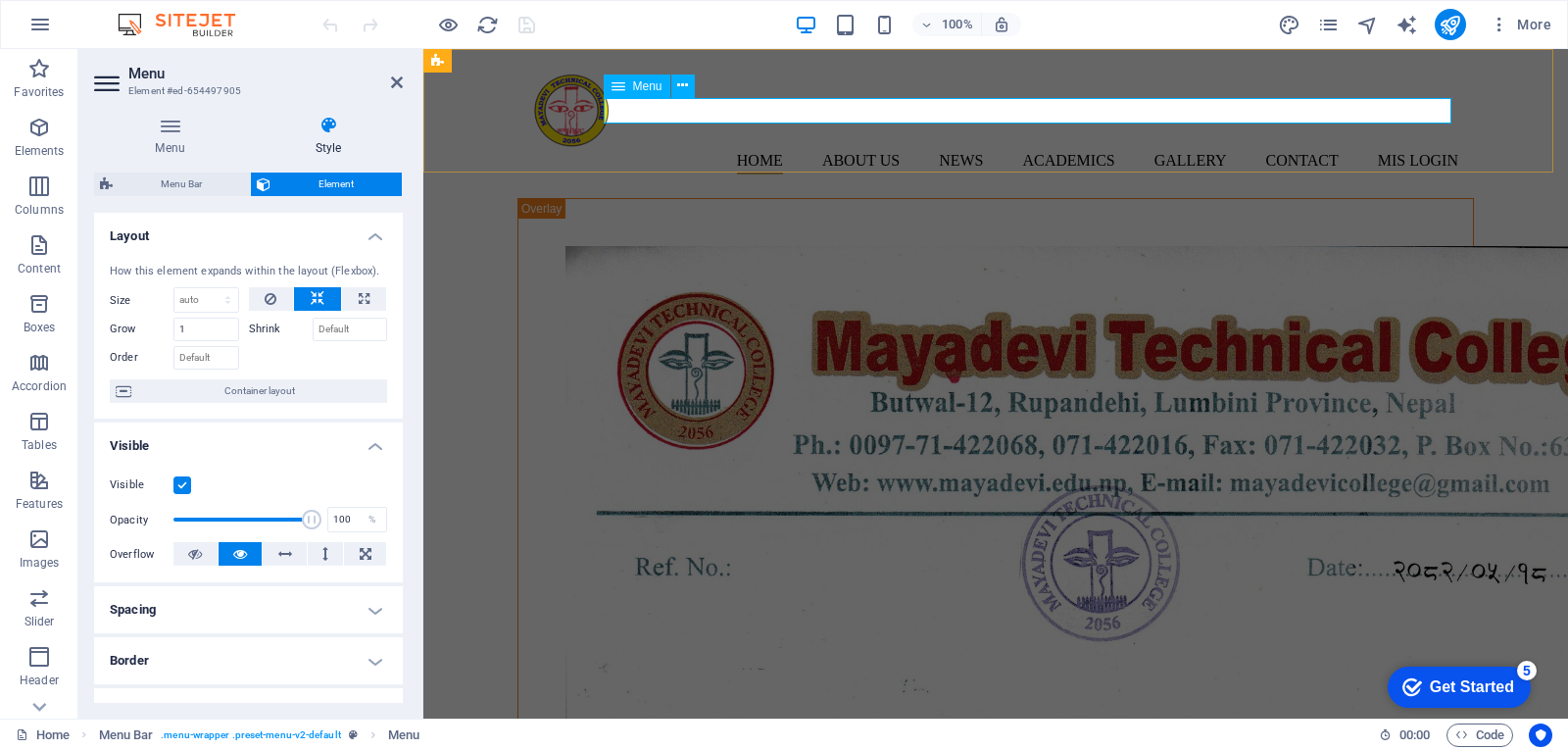
click at [948, 149] on nav "Home About us News Academics Diploma in Pharmacy Gallery Contact Mis Login" at bounding box center [996, 162] width 925 height 25
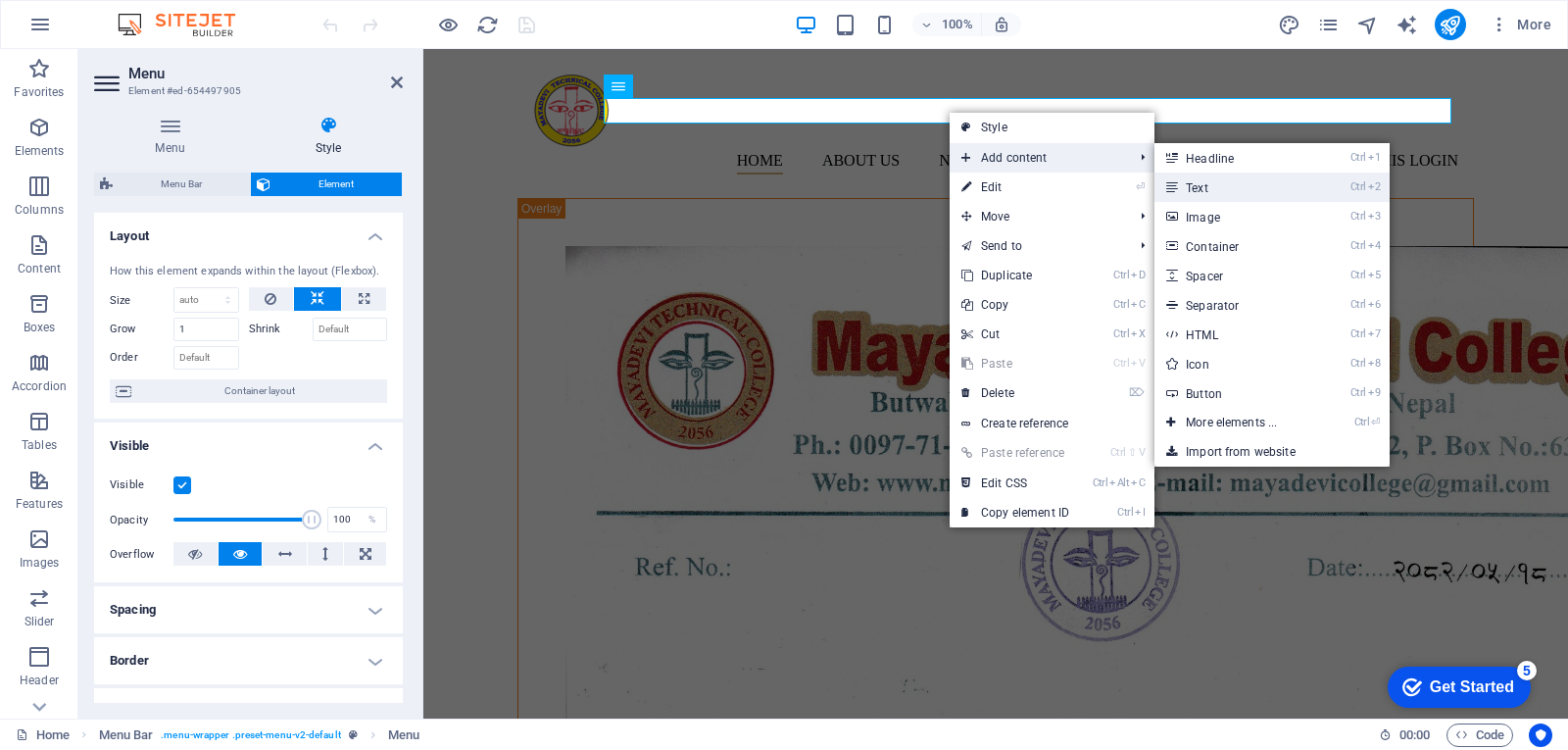
drag, startPoint x: 1240, startPoint y: 181, endPoint x: 806, endPoint y: 149, distance: 435.2
click at [1240, 181] on link "Ctrl 2 Text" at bounding box center [1235, 187] width 162 height 29
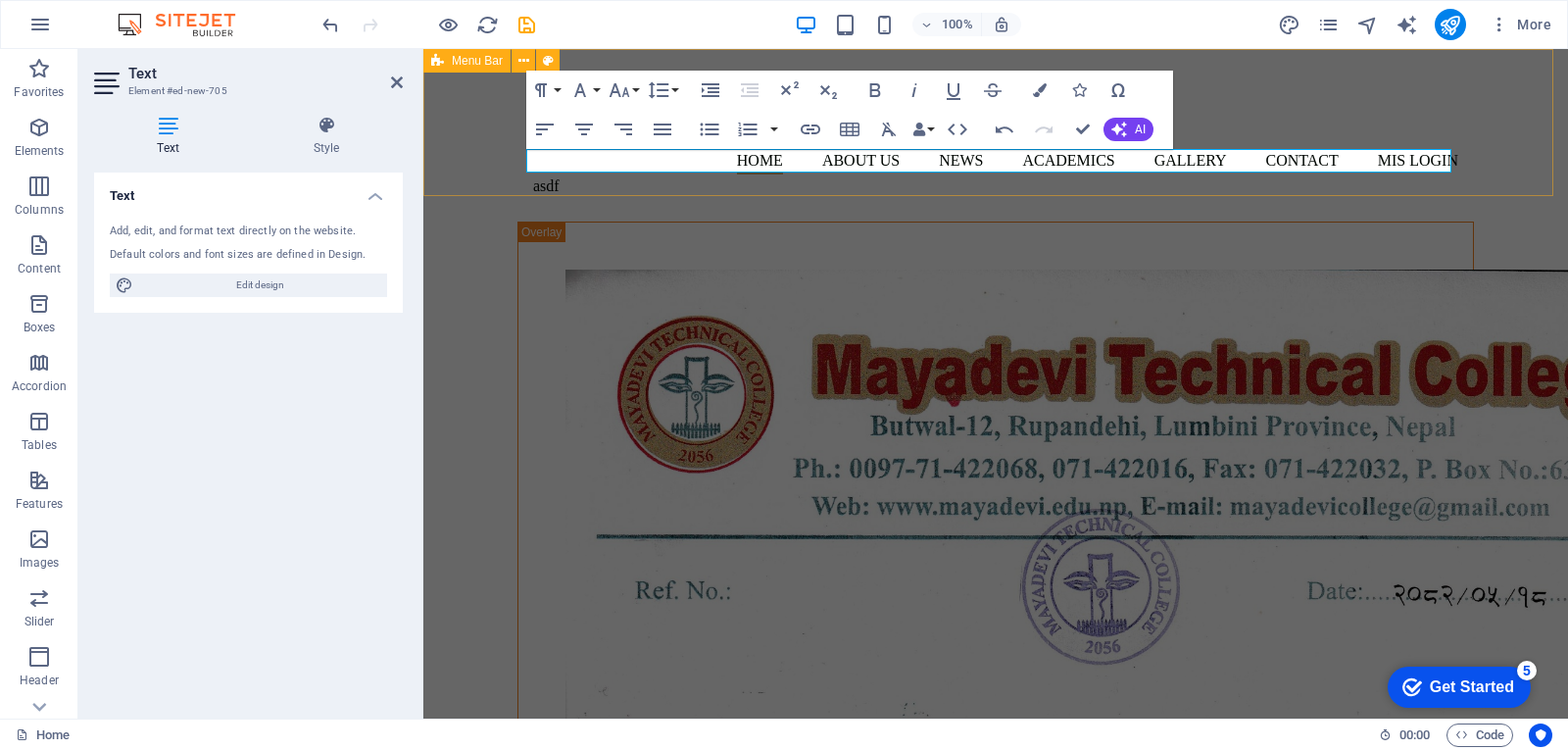
click at [487, 152] on div "Home About us News Academics Diploma in Pharmacy Gallery Contact Mis Login asdf" at bounding box center [996, 135] width 1145 height 173
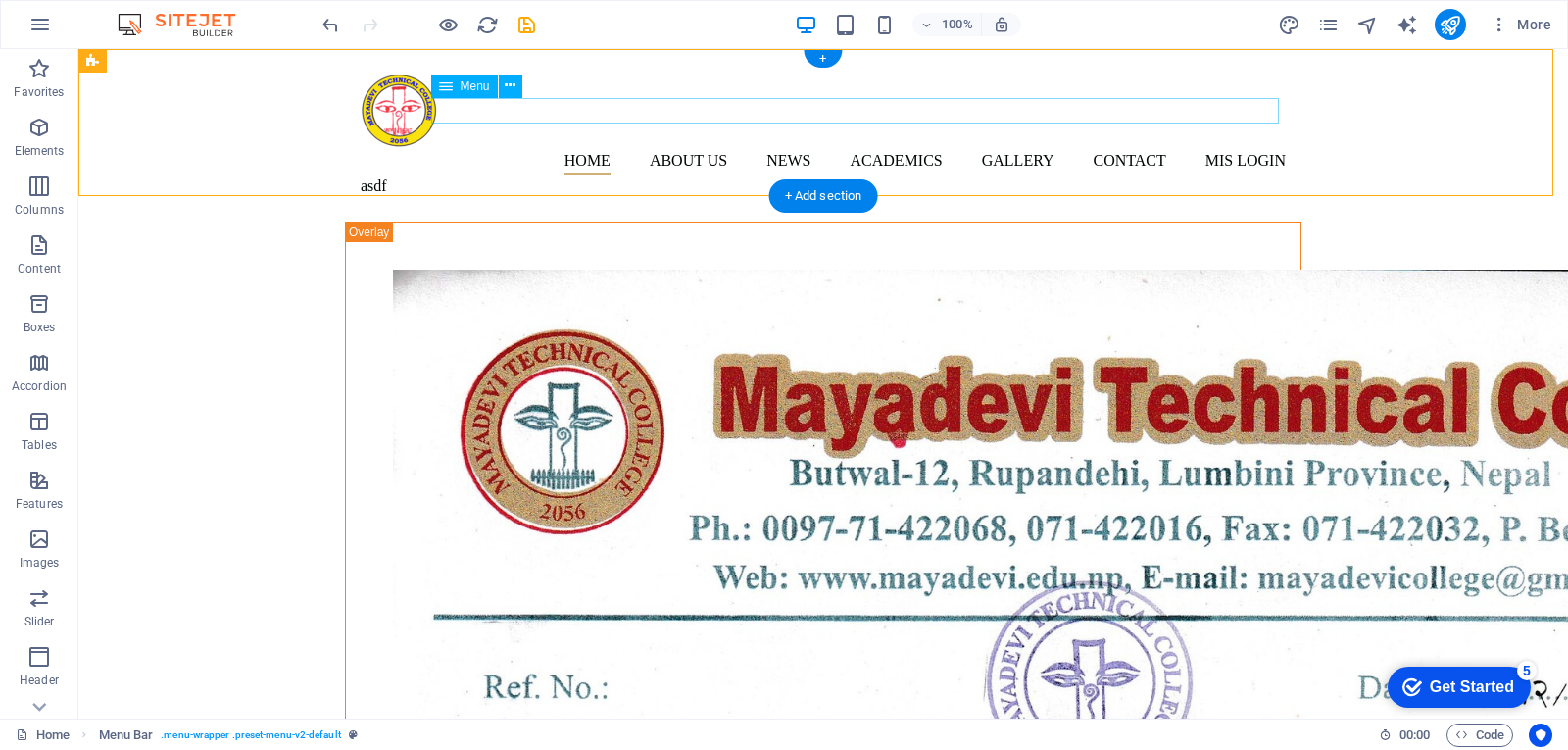
click at [783, 149] on nav "Home About us News Academics Diploma in Pharmacy Gallery Contact Mis Login" at bounding box center [823, 162] width 925 height 25
click at [782, 149] on nav "Home About us News Academics Diploma in Pharmacy Gallery Contact Mis Login" at bounding box center [823, 162] width 925 height 25
click at [783, 149] on nav "Home About us News Academics Diploma in Pharmacy Gallery Contact Mis Login" at bounding box center [823, 162] width 925 height 25
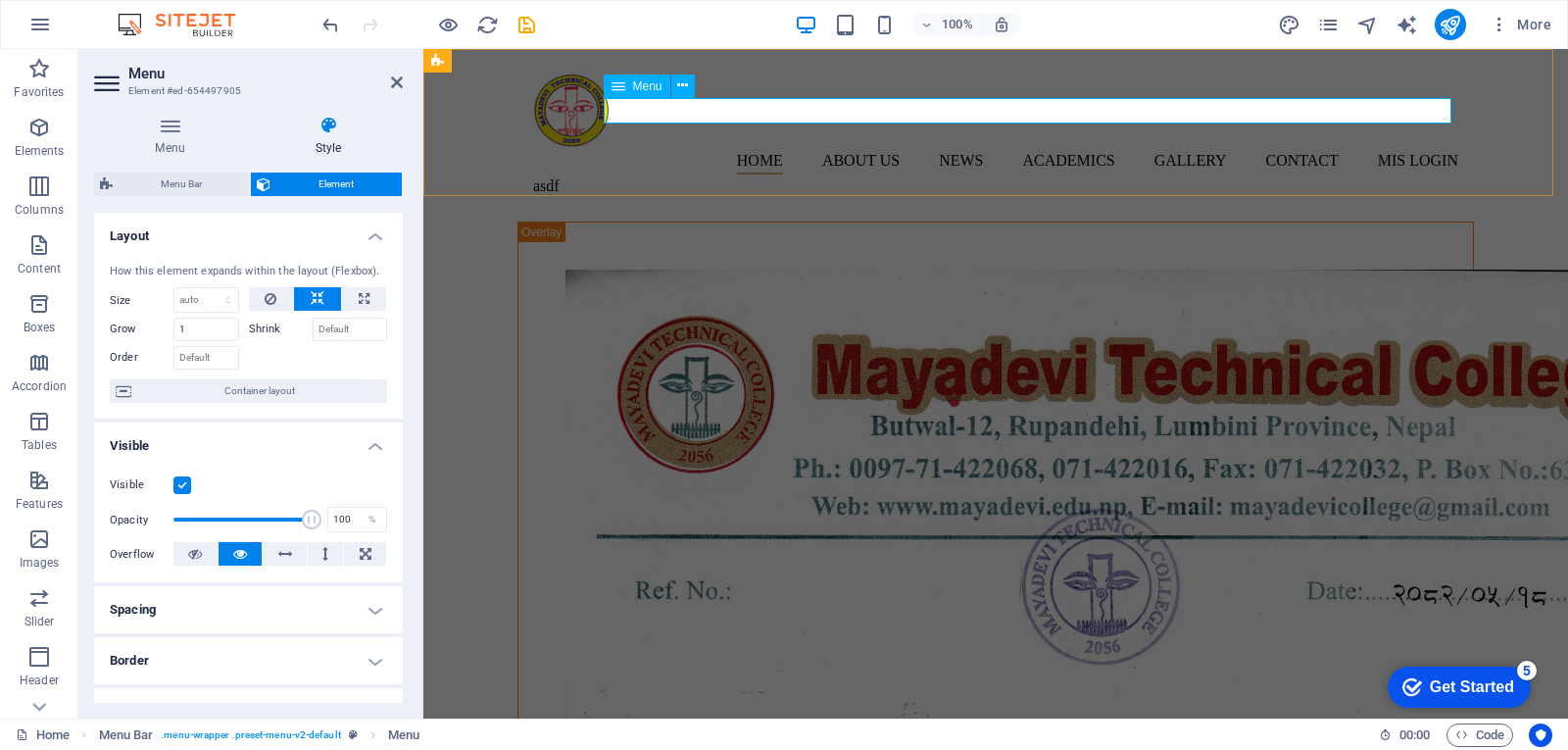
click at [958, 149] on nav "Home About us News Academics Diploma in Pharmacy Gallery Contact Mis Login" at bounding box center [996, 162] width 925 height 25
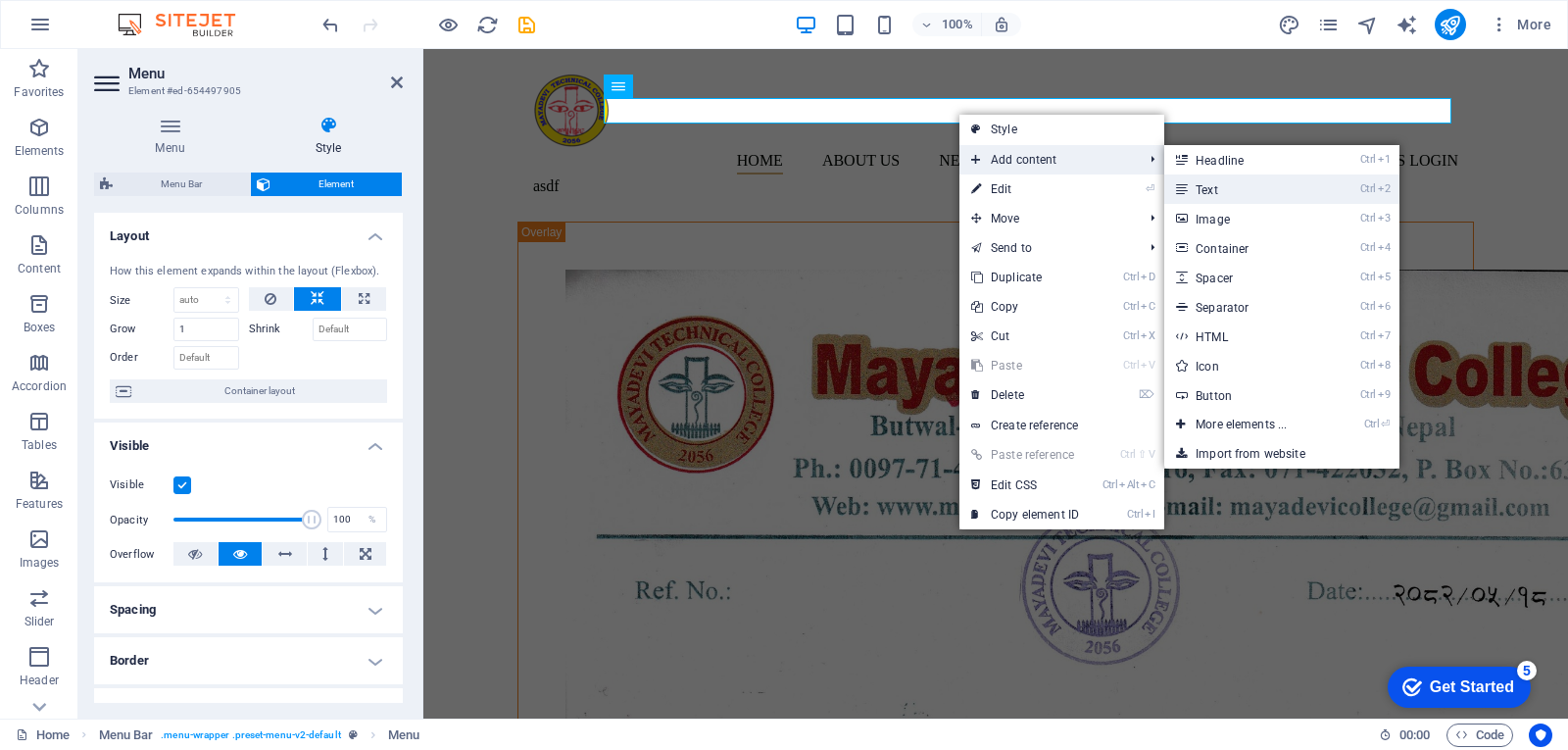
click at [1246, 189] on link "Ctrl 2 Text" at bounding box center [1245, 189] width 162 height 29
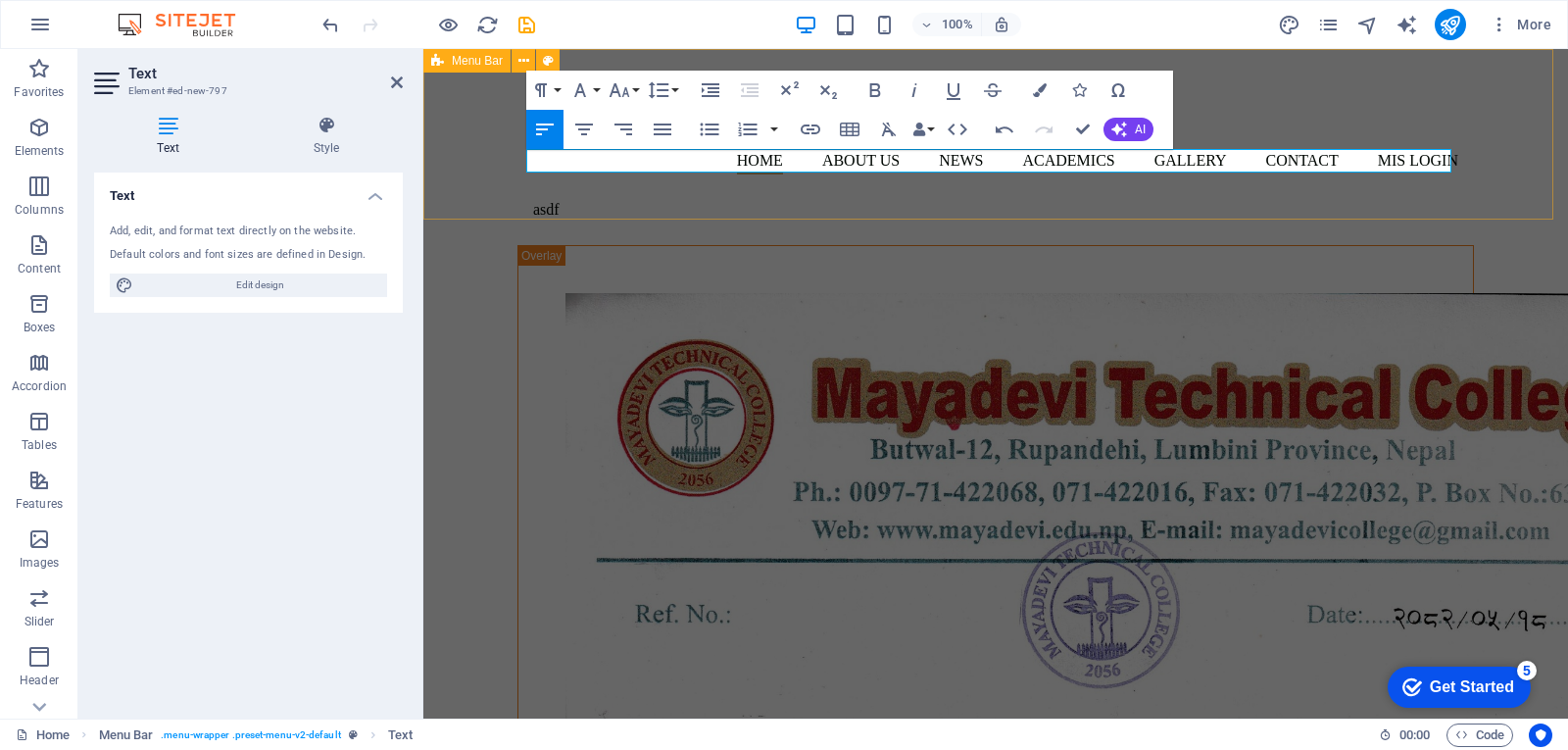
click at [451, 146] on div "Home About us News Academics Diploma in Pharmacy Gallery Contact Mis Login asdf" at bounding box center [996, 147] width 1145 height 196
